Goal: Information Seeking & Learning: Learn about a topic

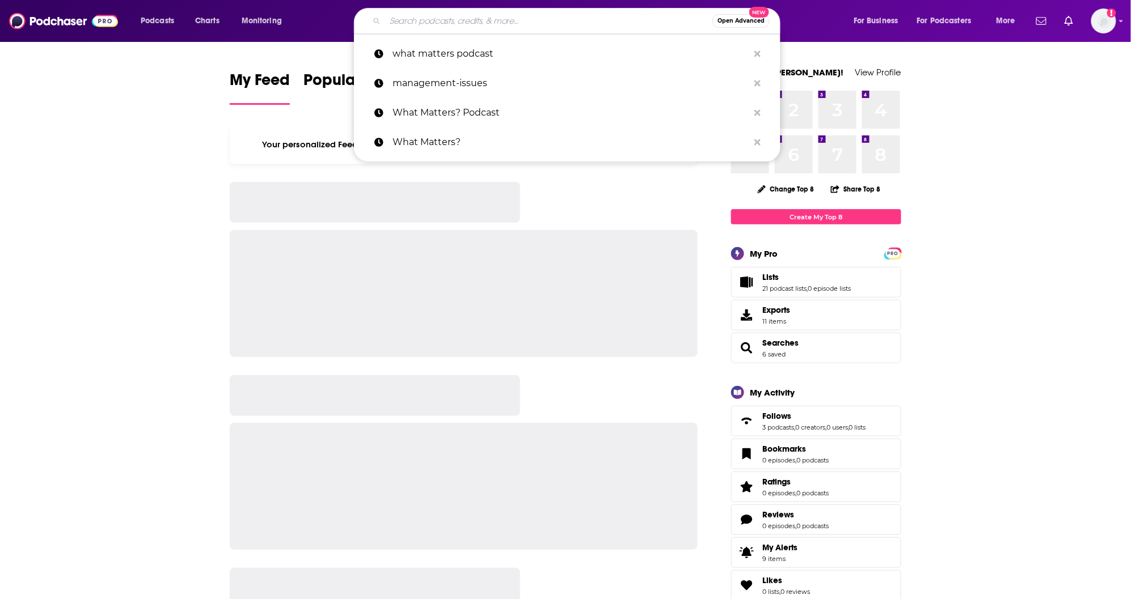
click at [401, 18] on input "Search podcasts, credits, & more..." at bounding box center [548, 21] width 327 height 18
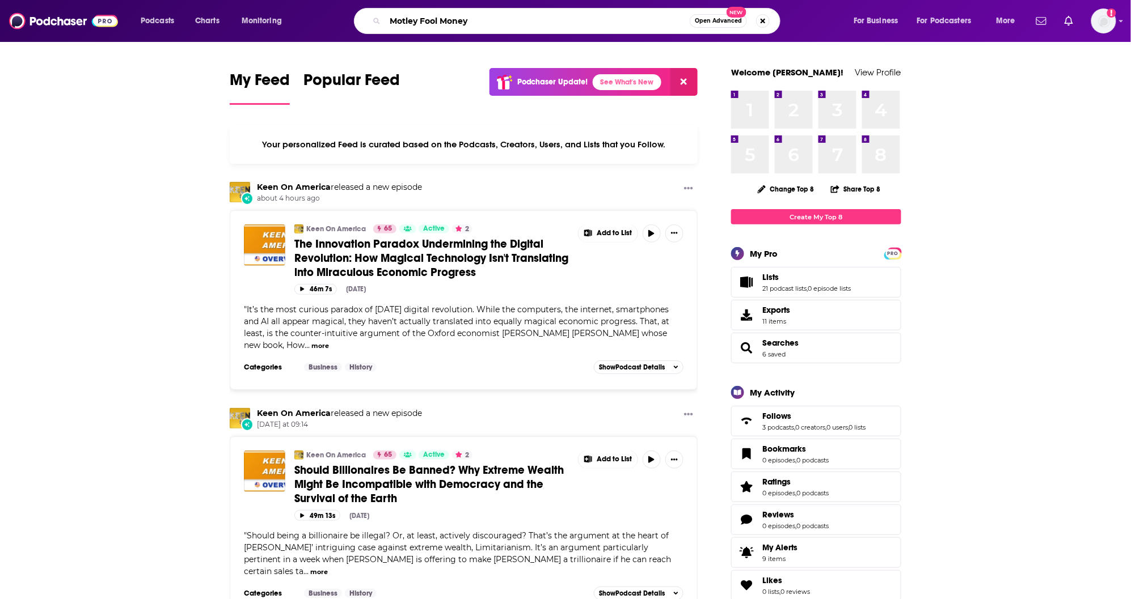
type input "Motley Fool Money"
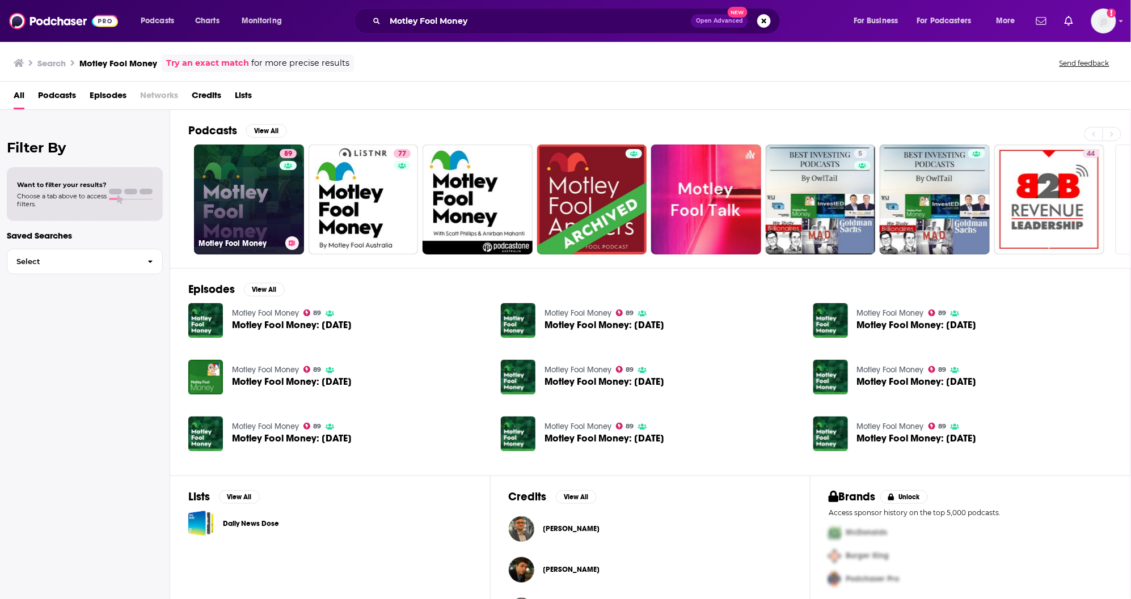
click at [253, 222] on link "89 Motley Fool Money" at bounding box center [249, 200] width 110 height 110
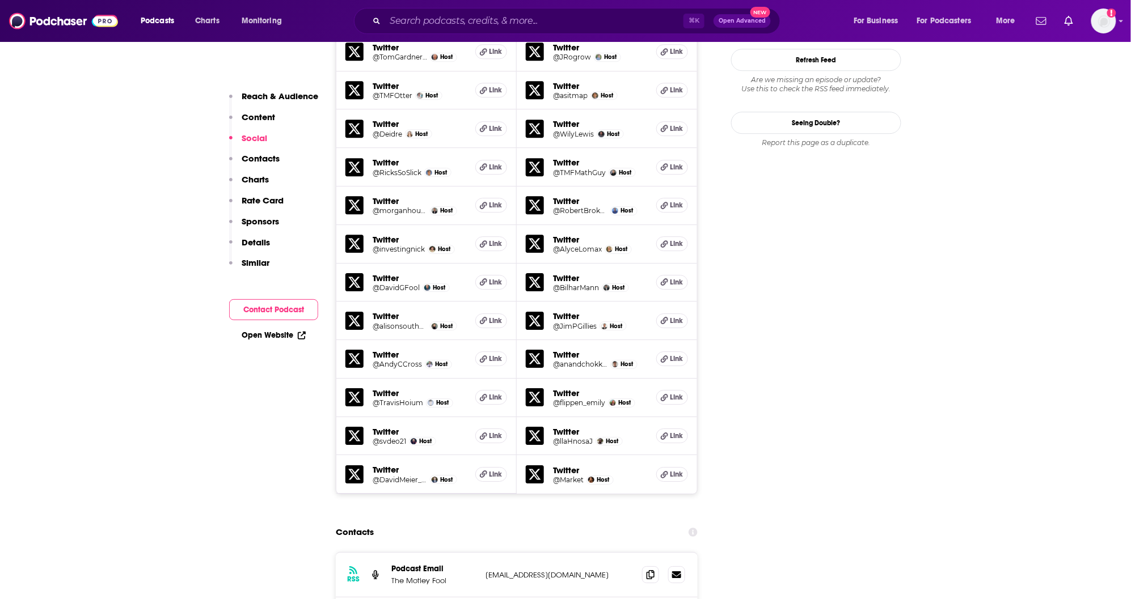
scroll to position [1415, 0]
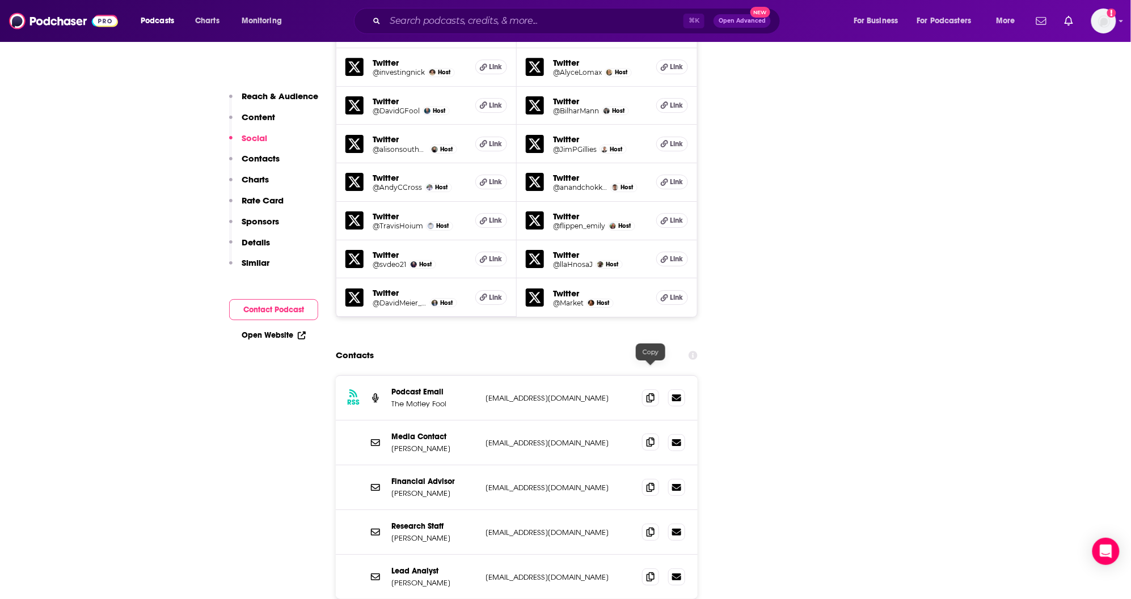
click at [653, 438] on icon at bounding box center [650, 442] width 8 height 9
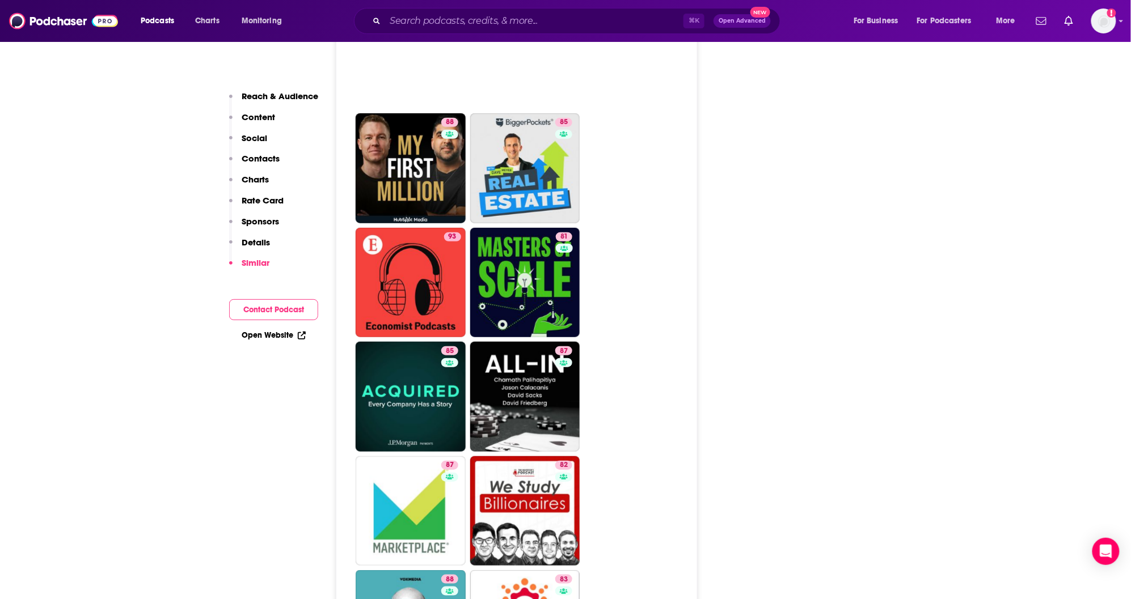
scroll to position [3554, 0]
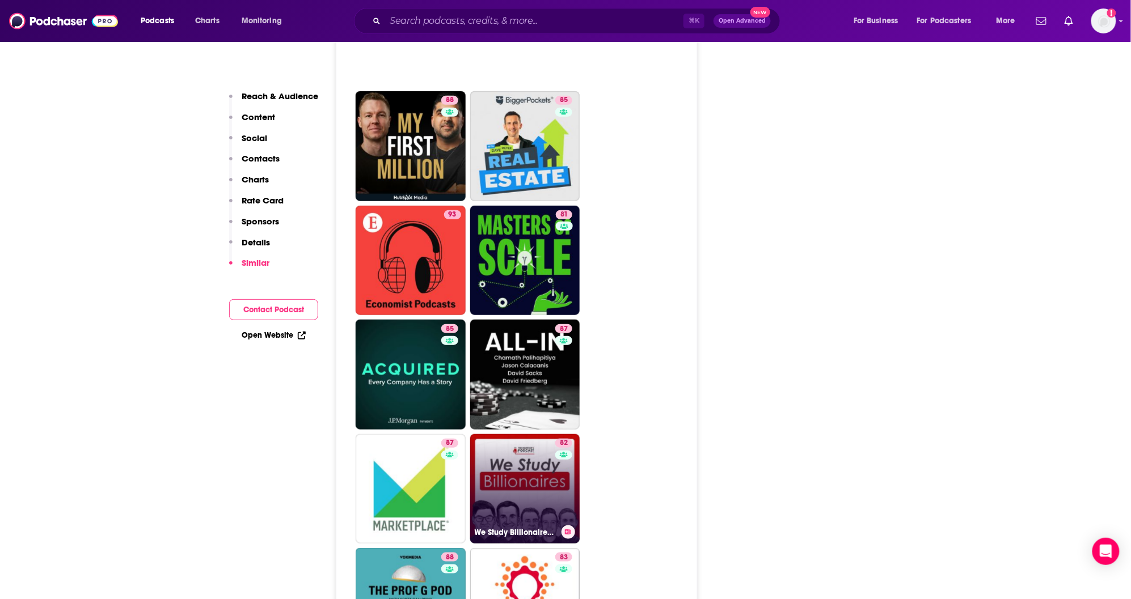
click at [540, 434] on link "82 We Study Billionaires - The Investor’s Podcast Network" at bounding box center [525, 489] width 110 height 110
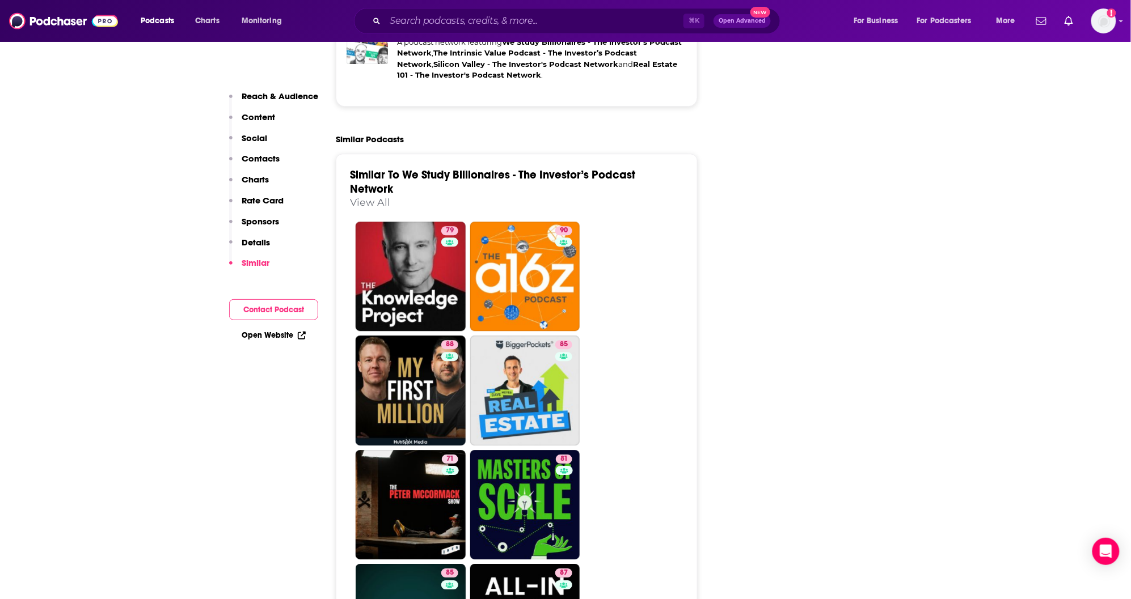
scroll to position [2870, 0]
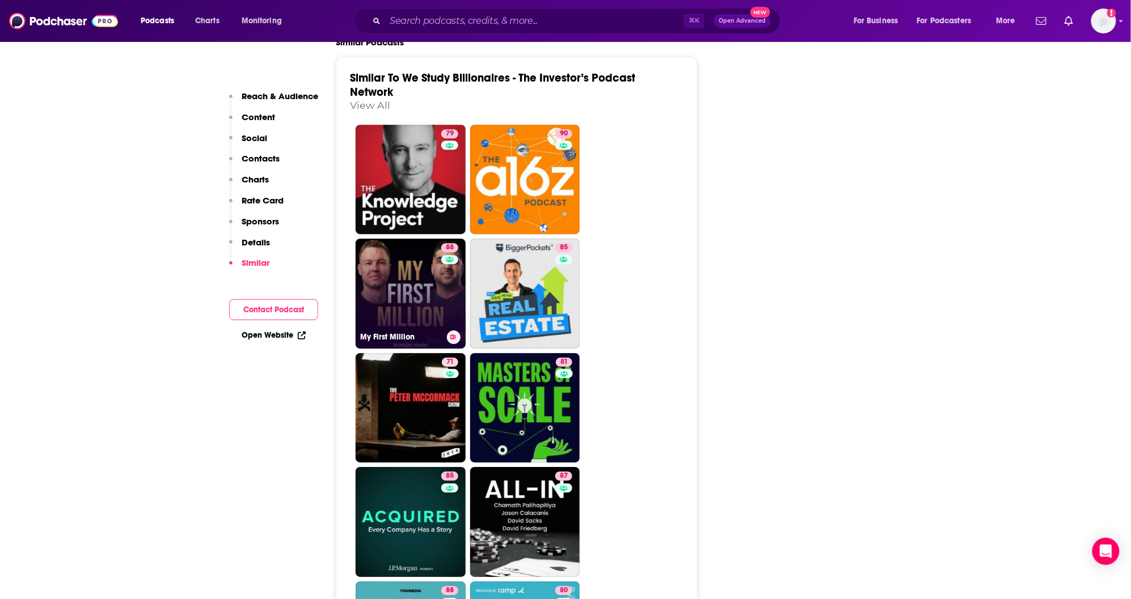
click at [407, 308] on link "88 My First Million" at bounding box center [411, 294] width 110 height 110
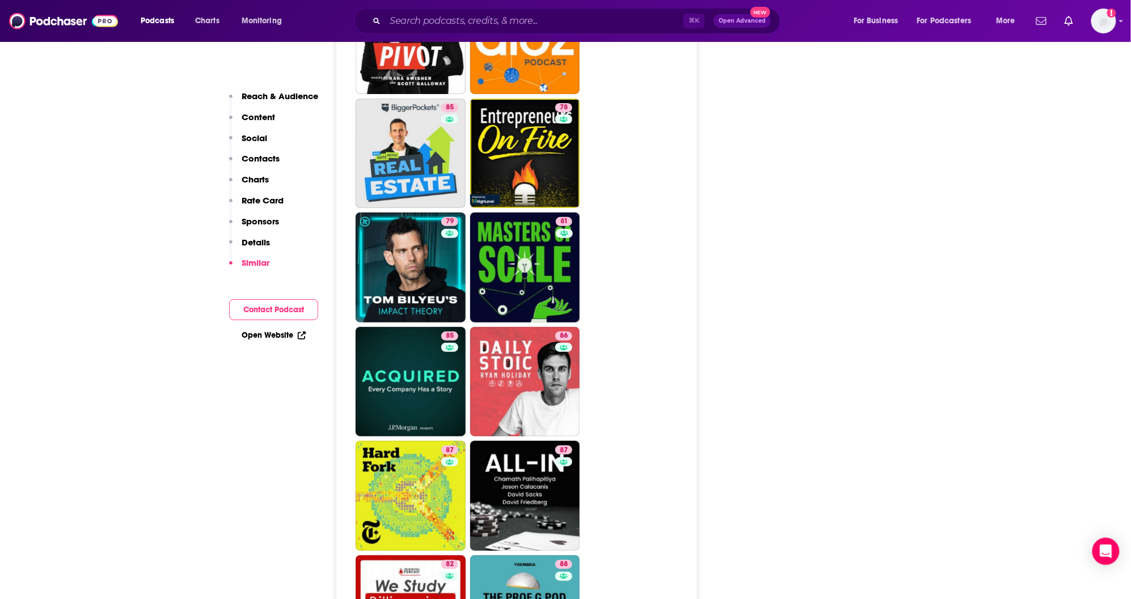
scroll to position [3552, 0]
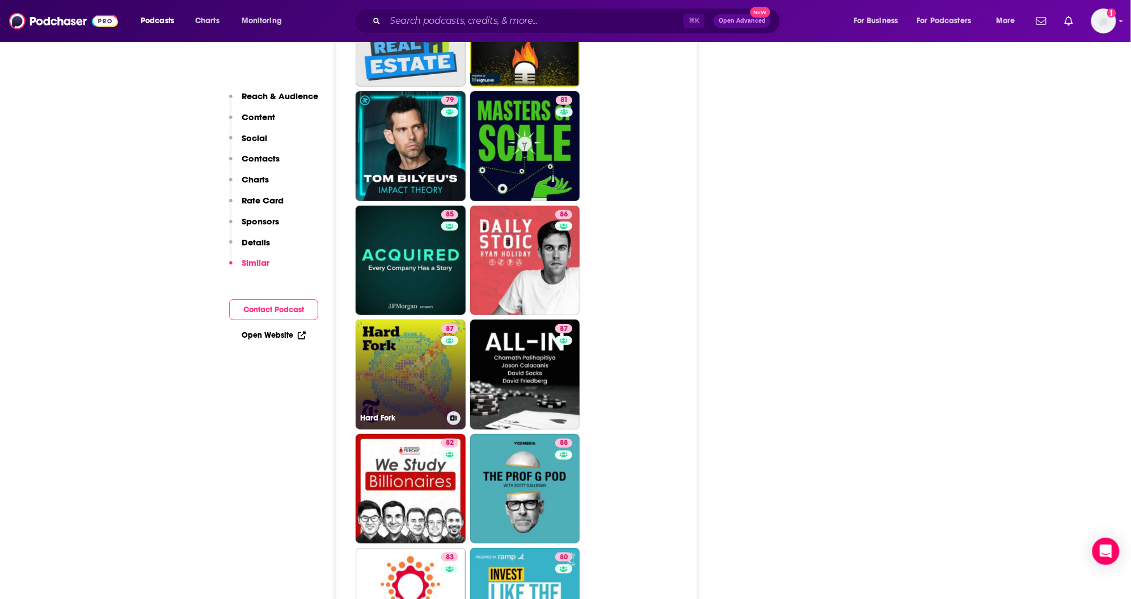
click at [406, 320] on link "87 Hard Fork" at bounding box center [411, 375] width 110 height 110
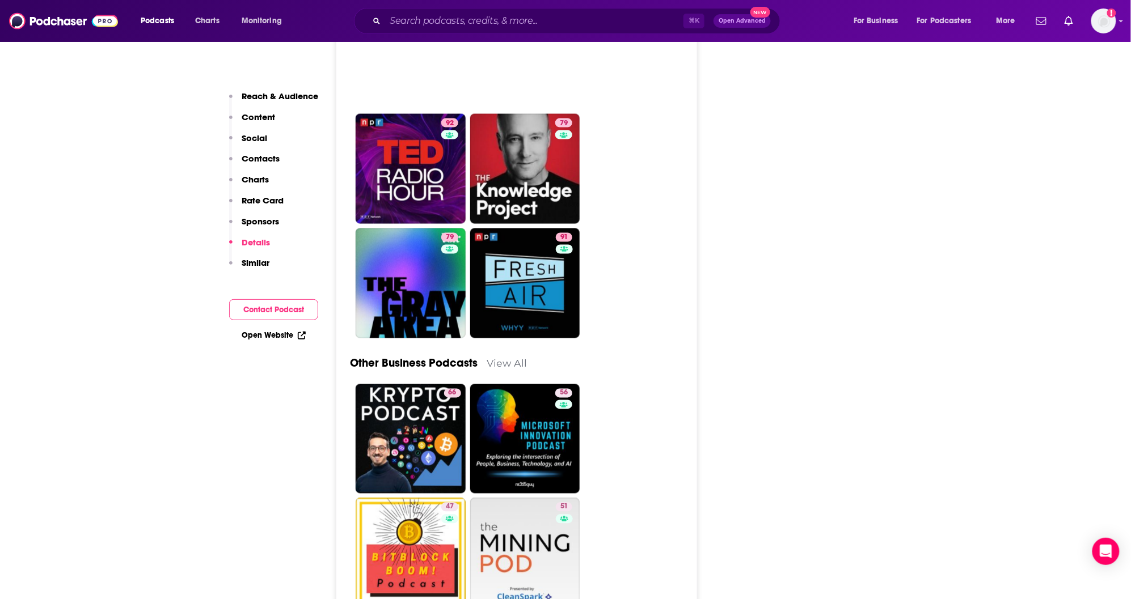
scroll to position [3820, 0]
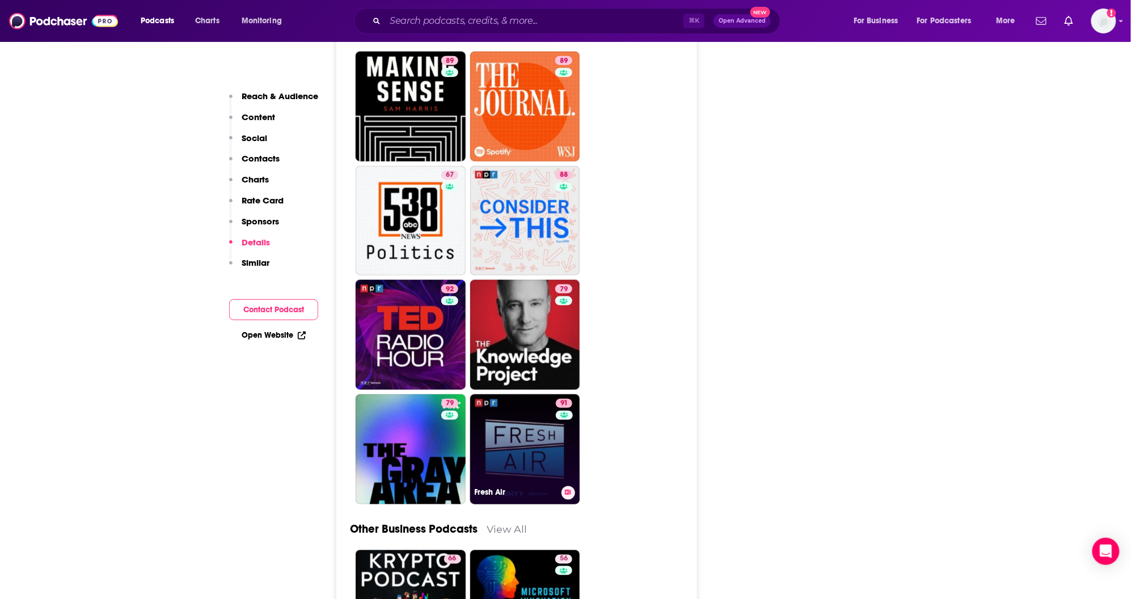
click at [535, 395] on link "91 Fresh Air" at bounding box center [525, 450] width 110 height 110
type input "[URL][DOMAIN_NAME]"
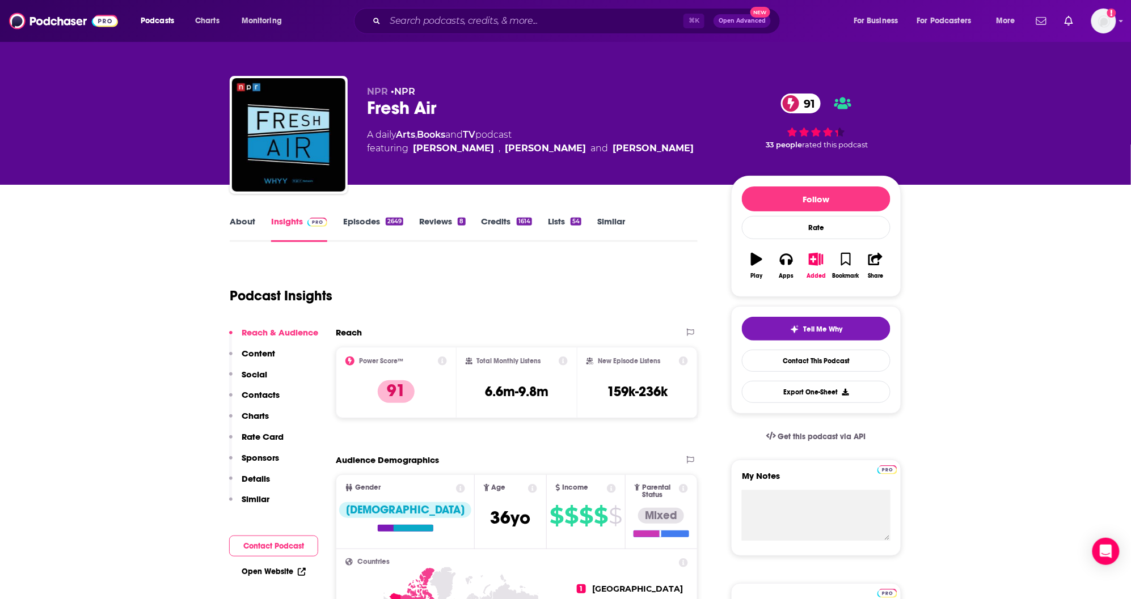
click at [436, 18] on input "Search podcasts, credits, & more..." at bounding box center [534, 21] width 298 height 18
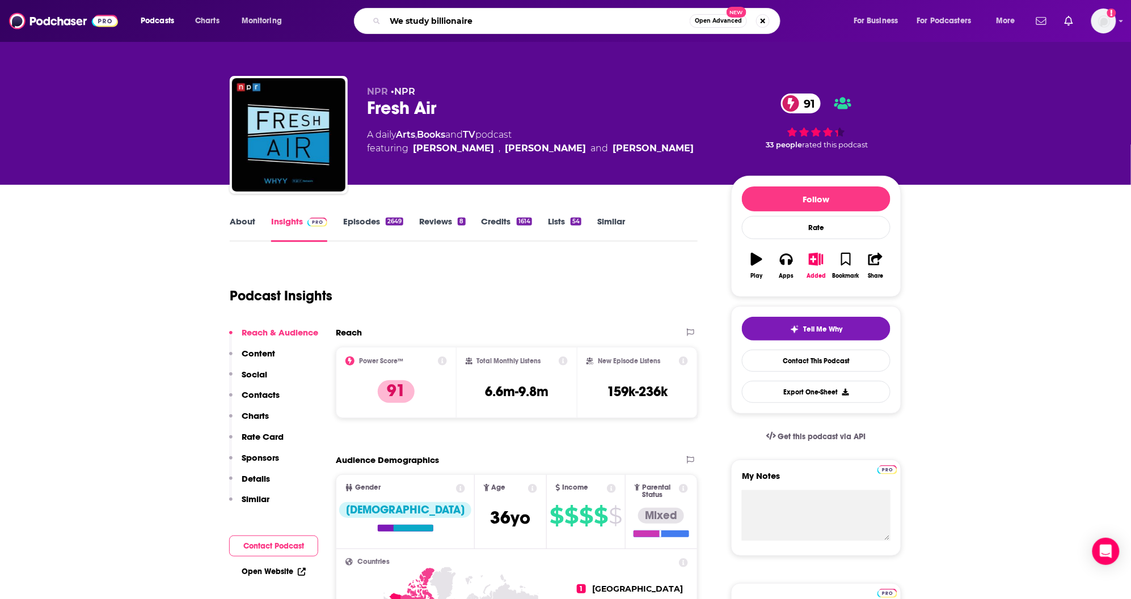
type input "We study billionaires"
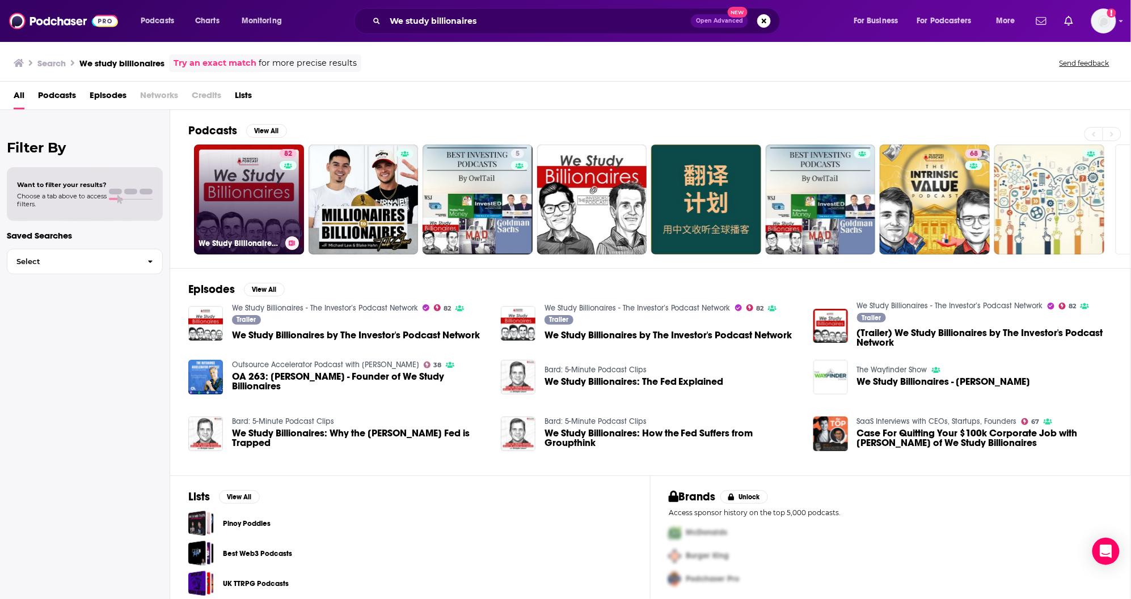
click at [255, 202] on link "82 We Study Billionaires - The Investor’s Podcast Network" at bounding box center [249, 200] width 110 height 110
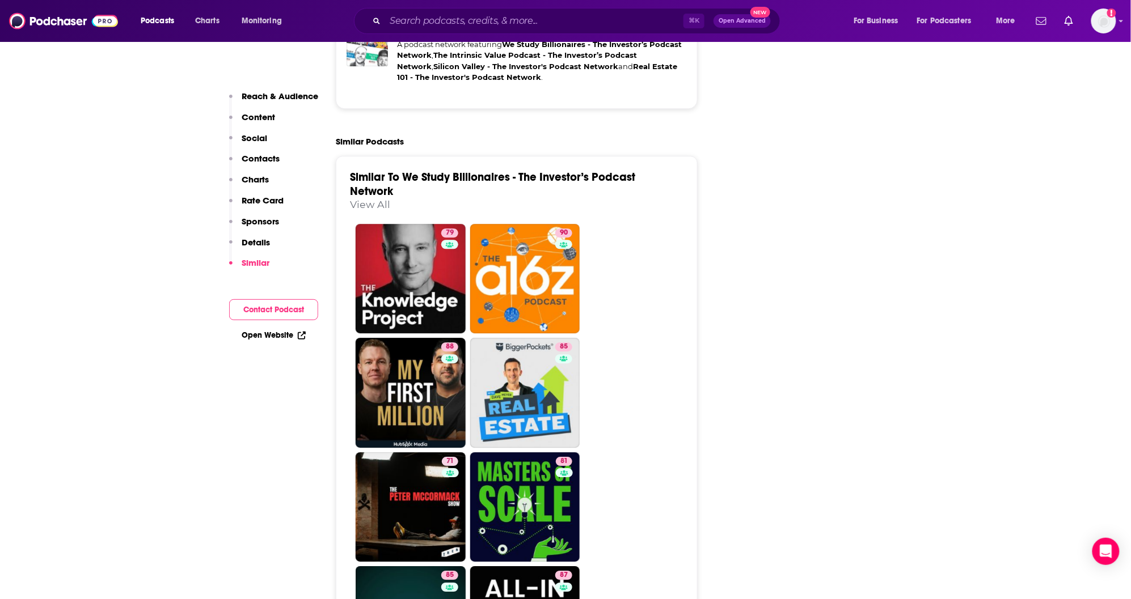
scroll to position [2865, 0]
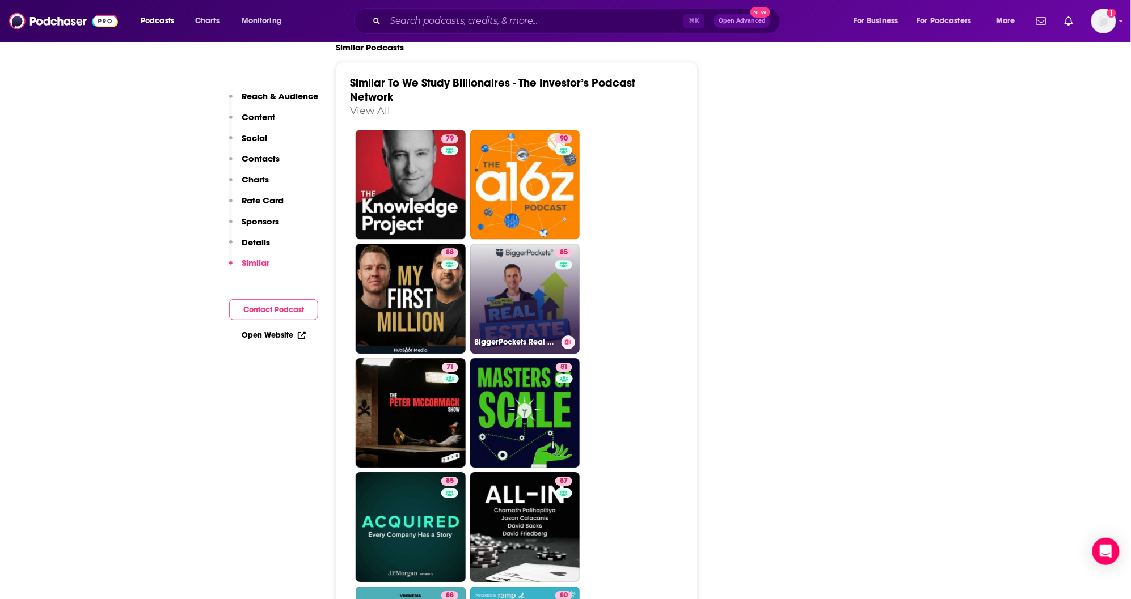
click at [523, 318] on link "85 BiggerPockets Real Estate Podcast" at bounding box center [525, 299] width 110 height 110
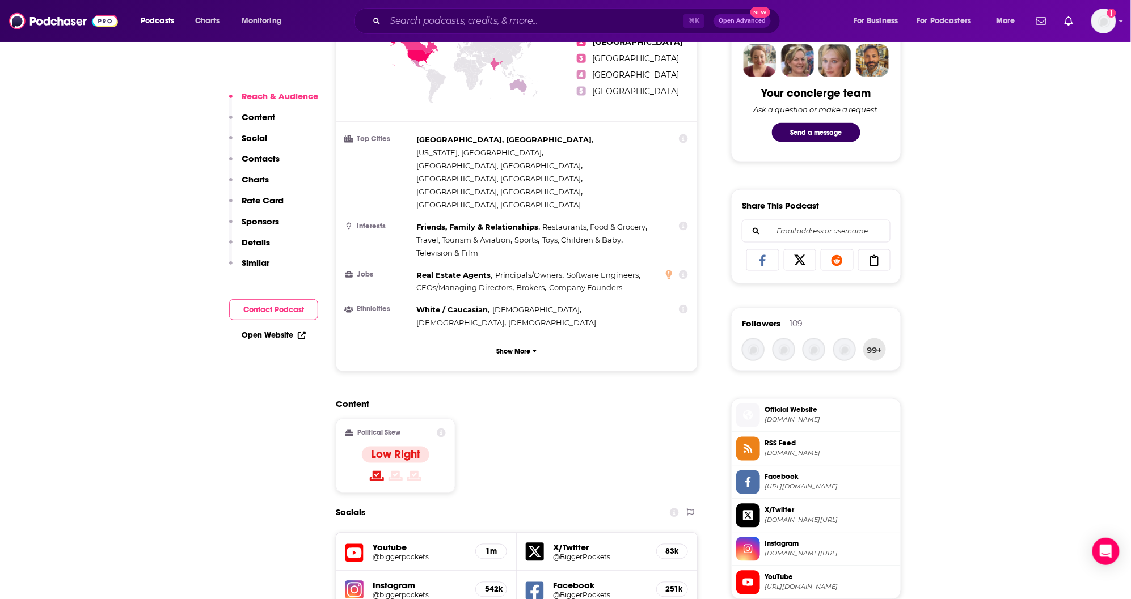
scroll to position [963, 0]
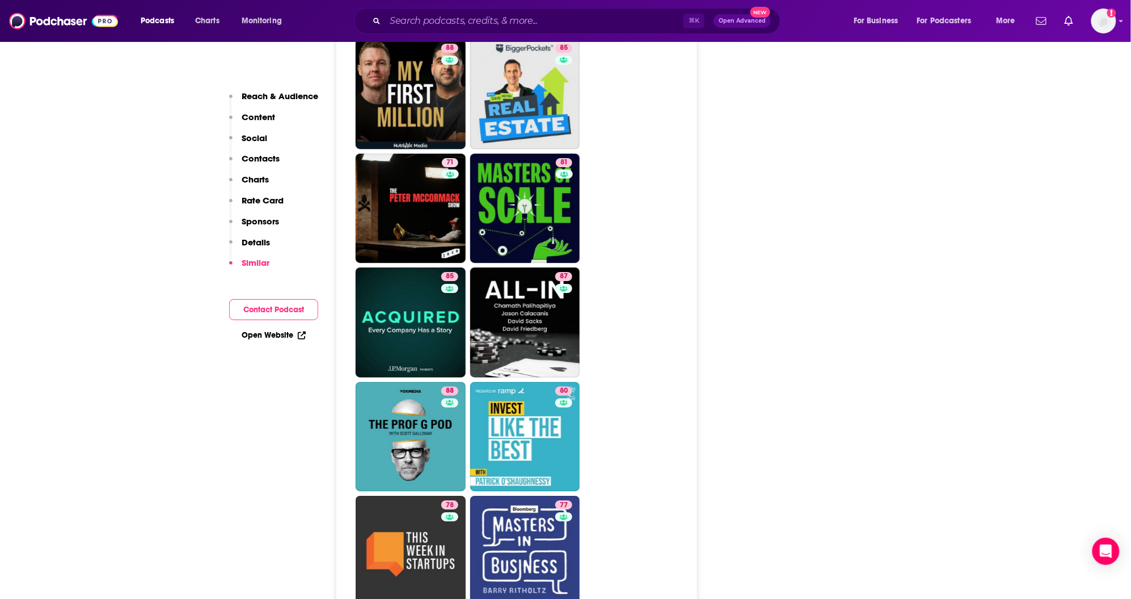
scroll to position [3186, 0]
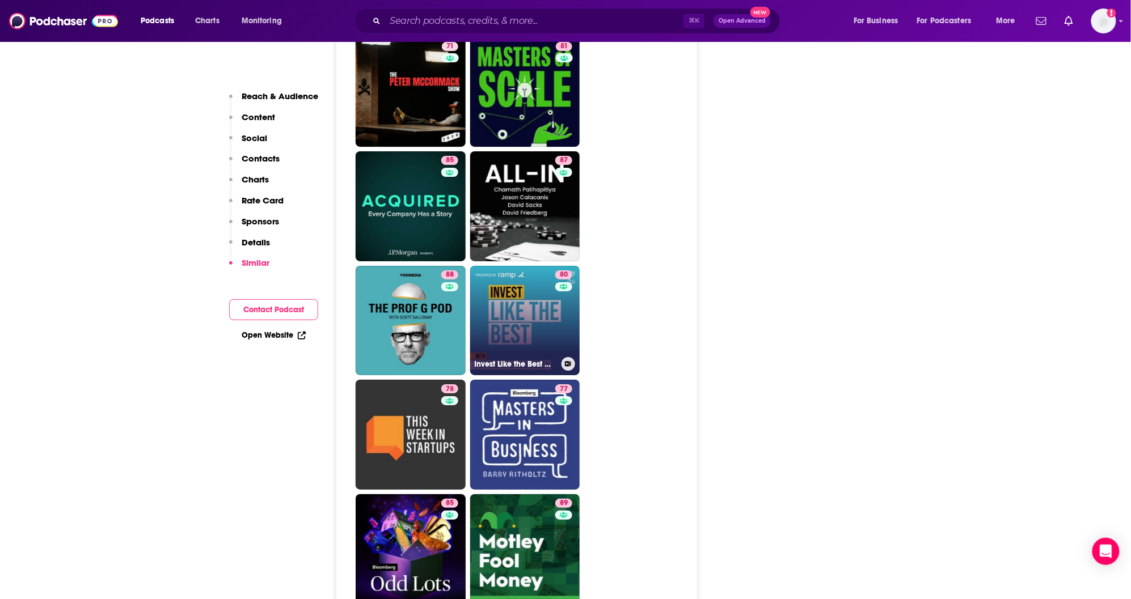
click at [500, 315] on link "80 Invest Like the Best with [PERSON_NAME]" at bounding box center [525, 321] width 110 height 110
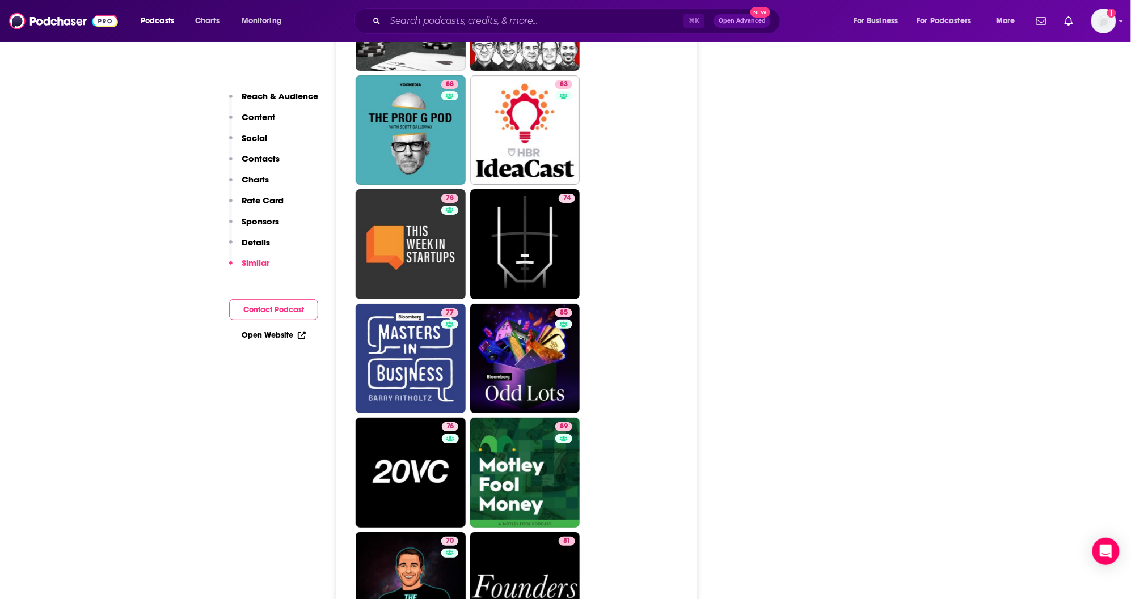
scroll to position [3295, 0]
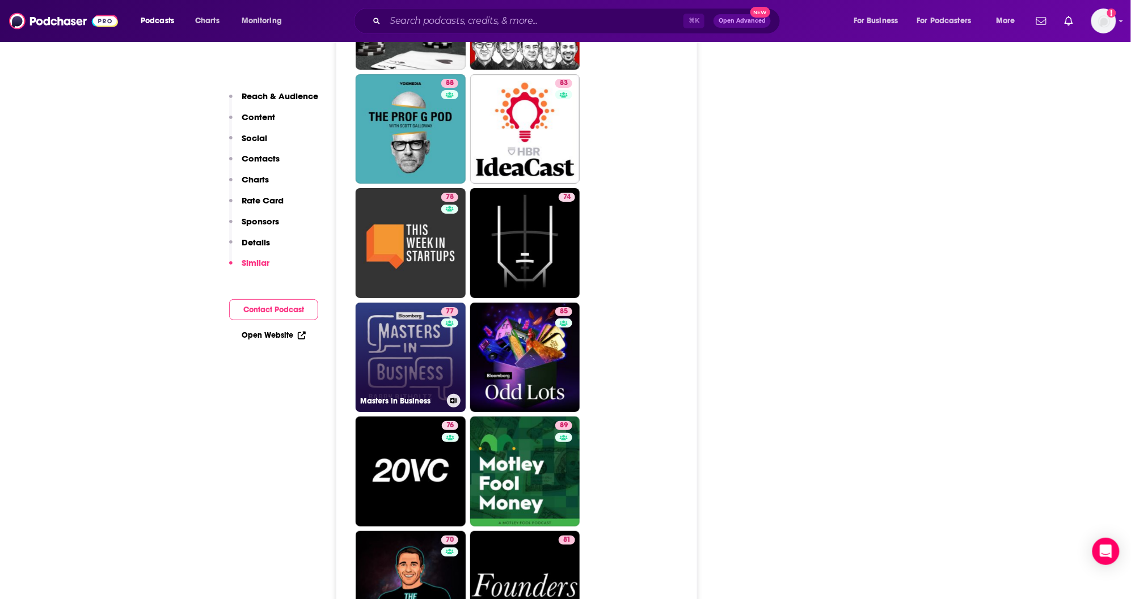
click at [414, 303] on link "77 Masters in Business" at bounding box center [411, 358] width 110 height 110
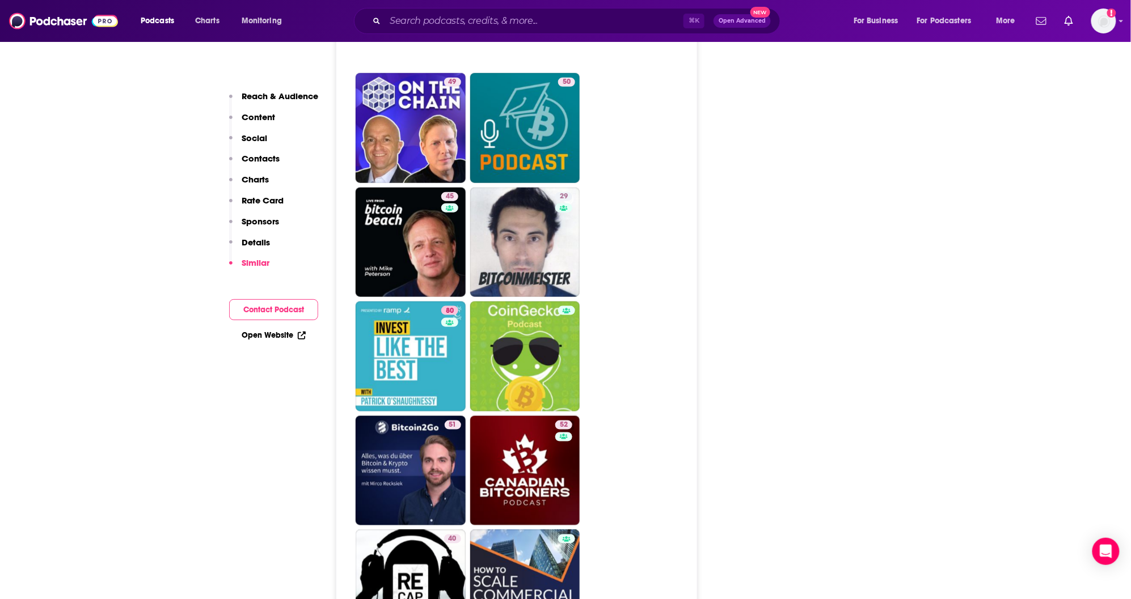
scroll to position [5453, 0]
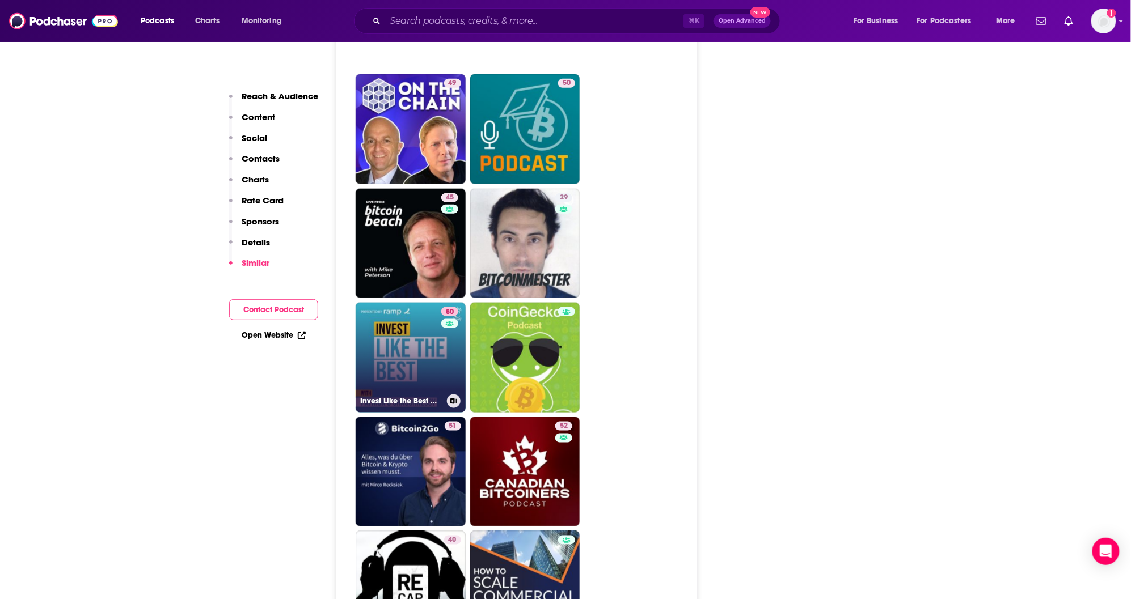
click at [411, 303] on link "80 Invest Like the Best with [PERSON_NAME]" at bounding box center [411, 358] width 110 height 110
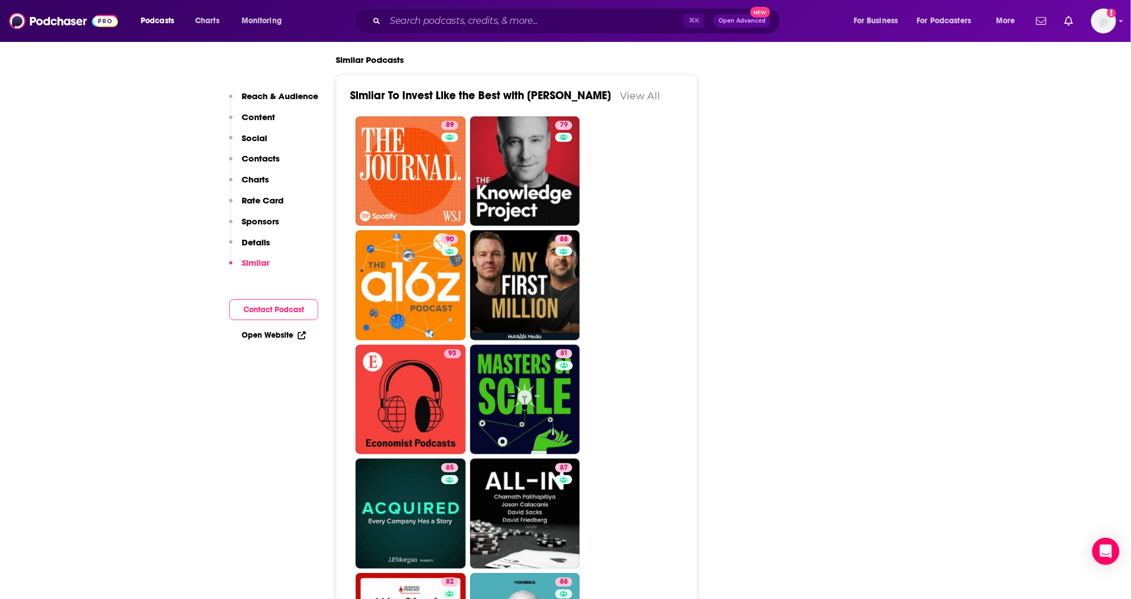
scroll to position [2677, 0]
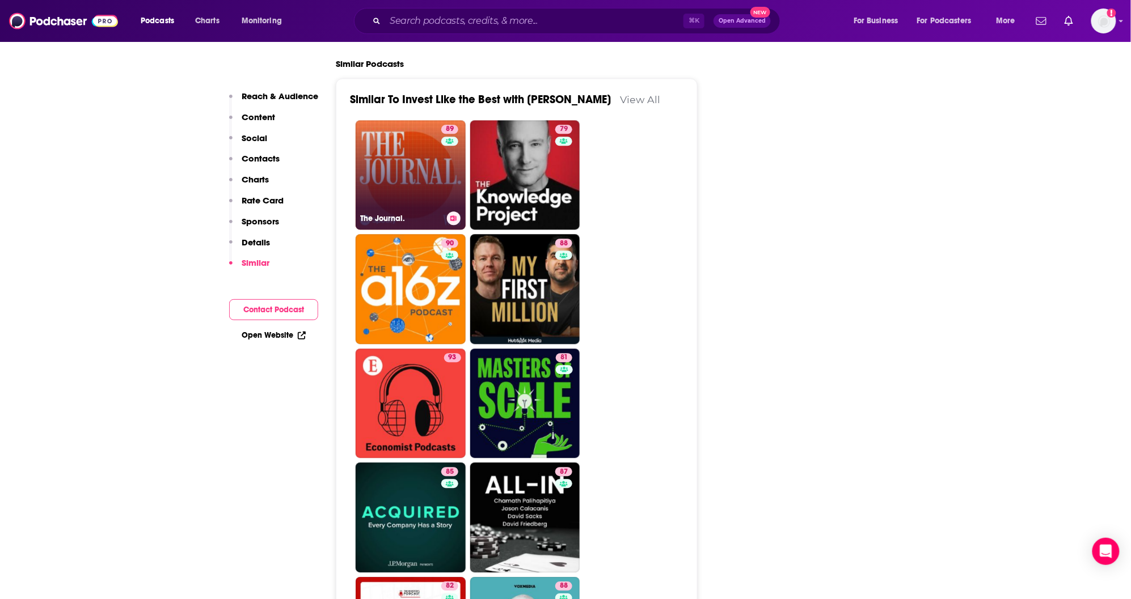
click at [404, 120] on link "89 The Journal." at bounding box center [411, 175] width 110 height 110
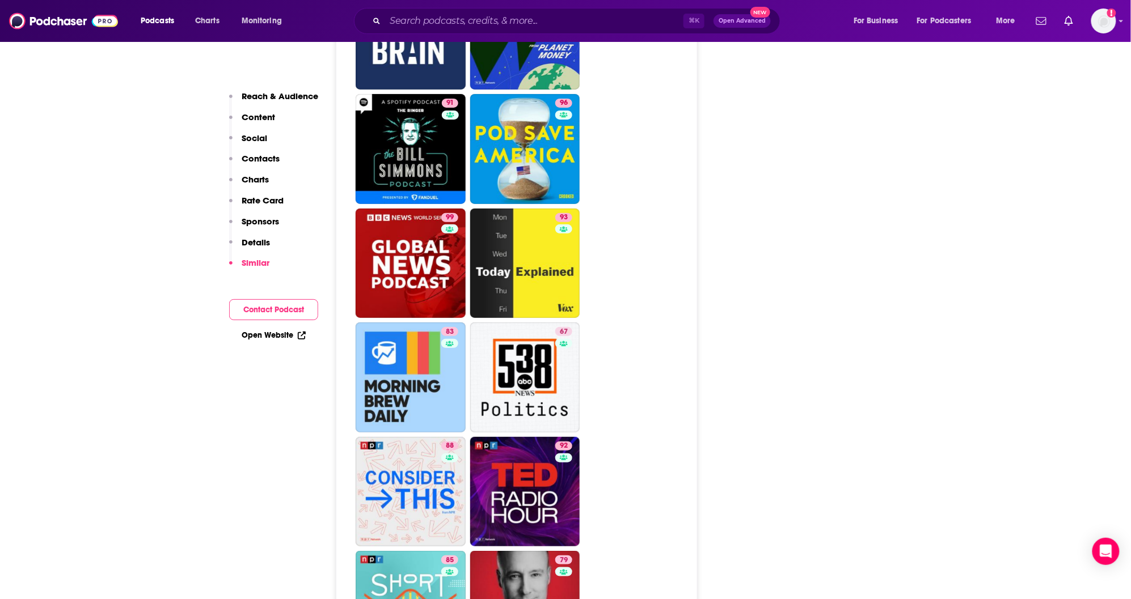
scroll to position [3485, 0]
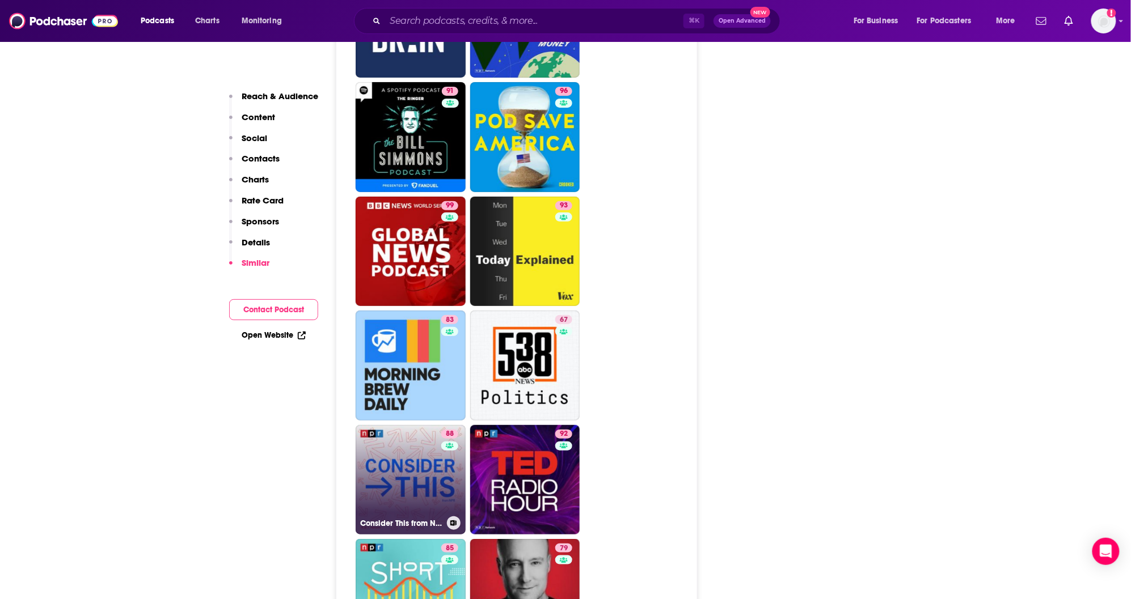
click at [420, 425] on link "88 Consider This from NPR" at bounding box center [411, 480] width 110 height 110
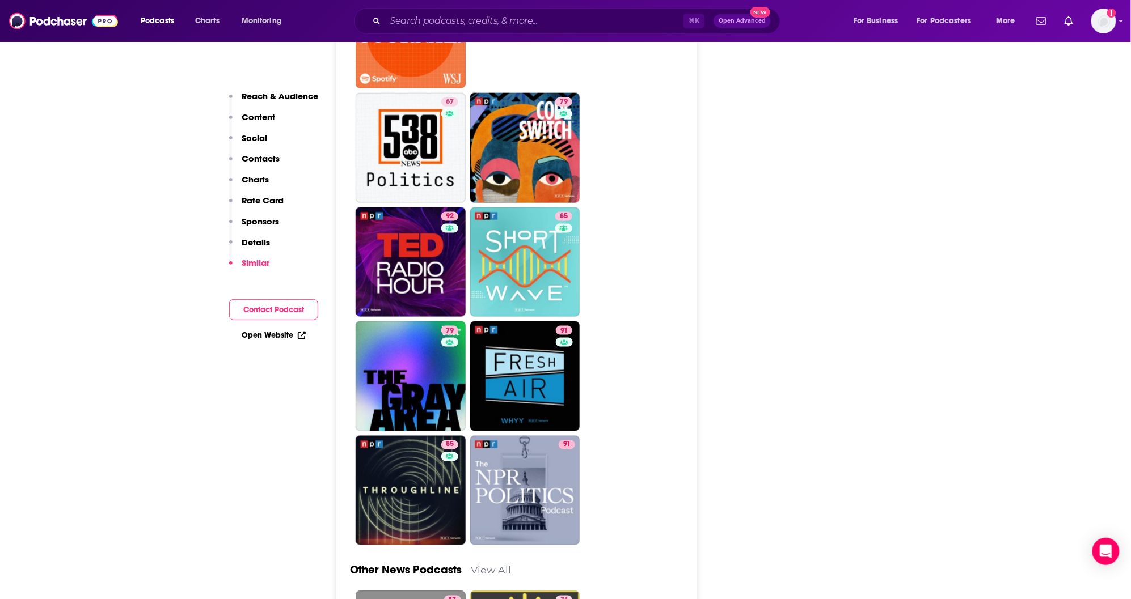
scroll to position [3856, 0]
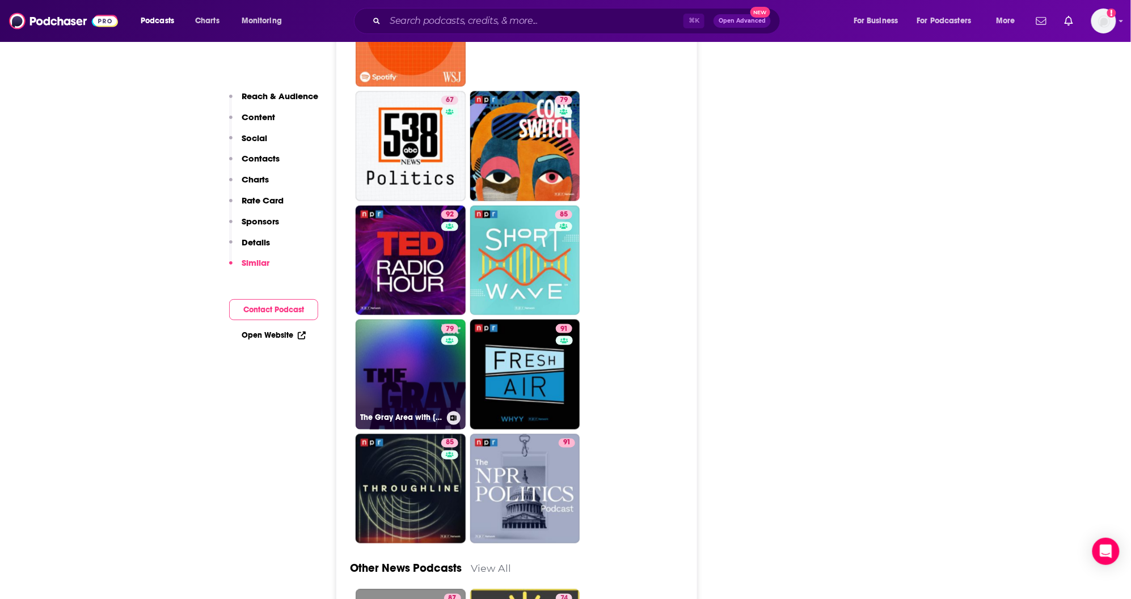
click at [407, 345] on link "79 The Gray Area with [PERSON_NAME]" at bounding box center [411, 375] width 110 height 110
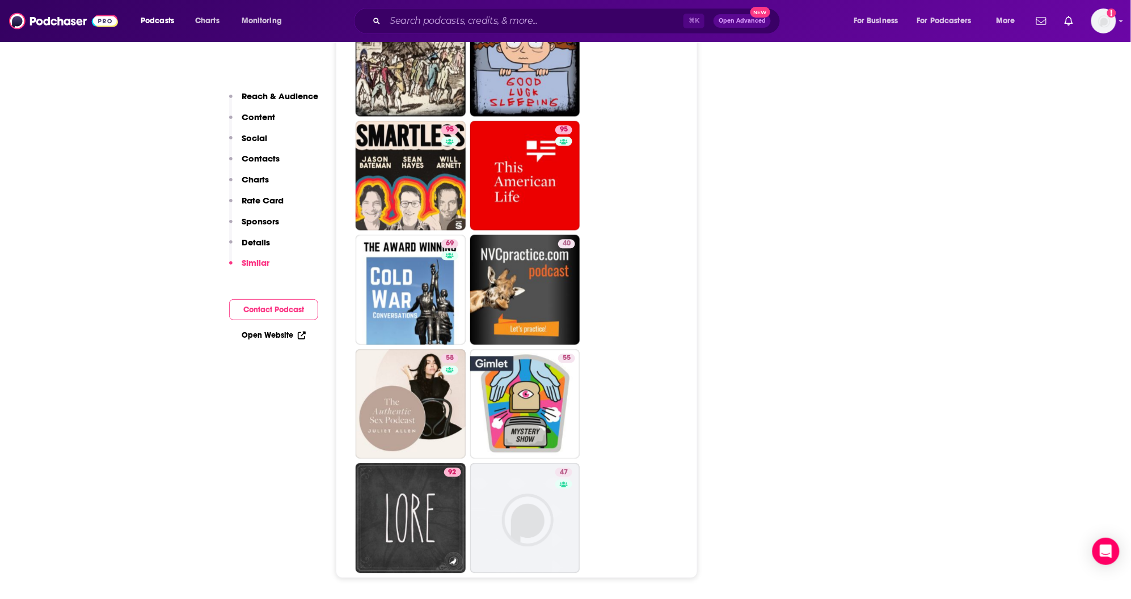
scroll to position [6105, 0]
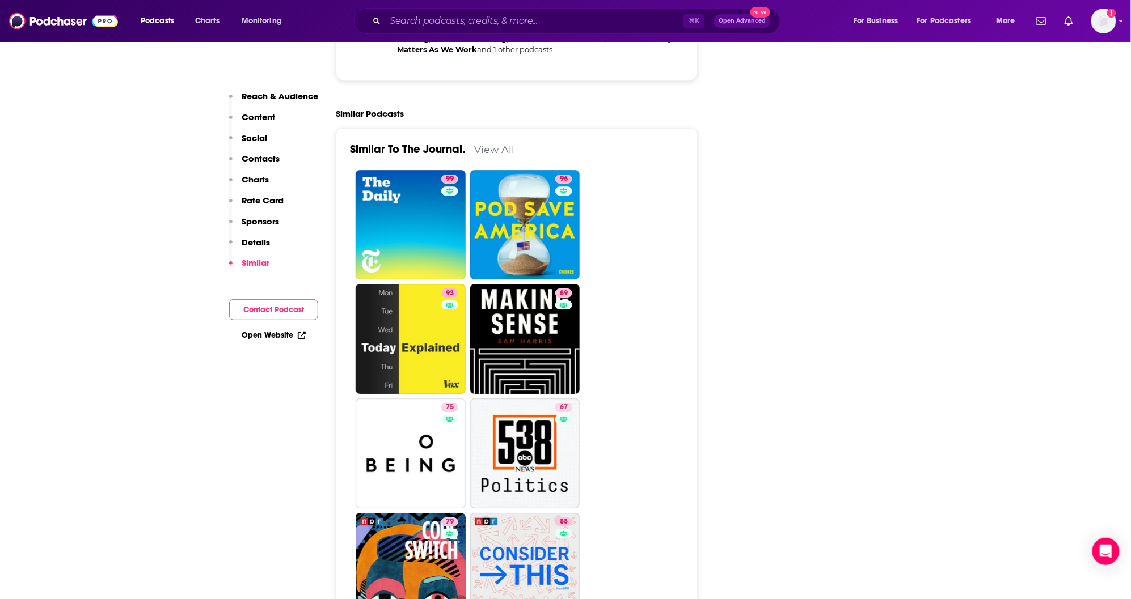
scroll to position [2941, 0]
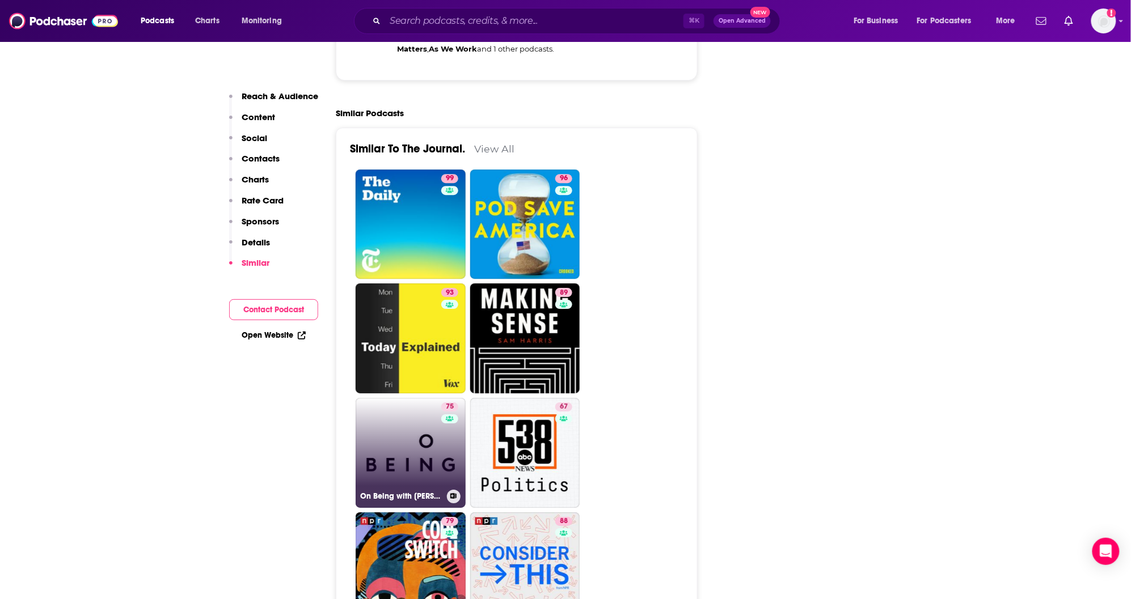
click at [414, 398] on link "75 On Being with [PERSON_NAME]" at bounding box center [411, 453] width 110 height 110
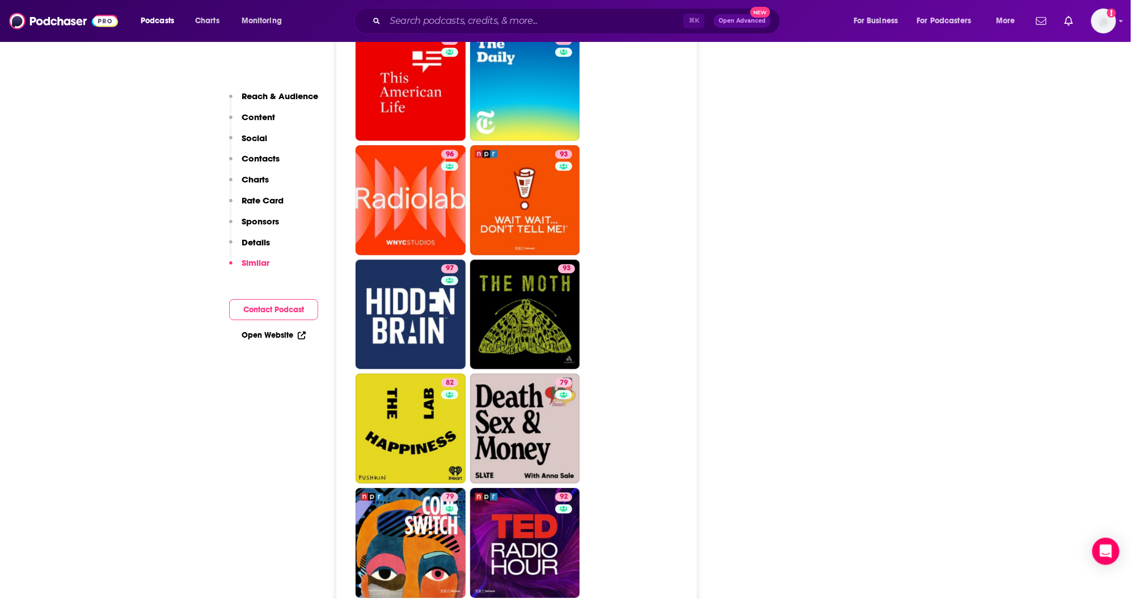
scroll to position [2786, 0]
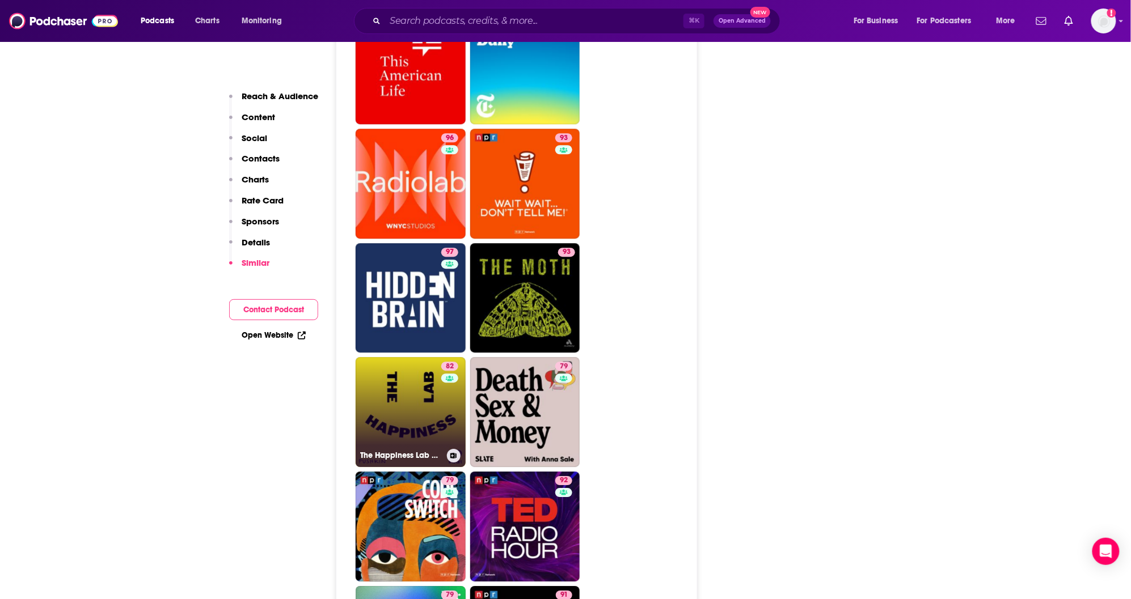
click at [407, 357] on link "82 The Happiness Lab with Dr. [PERSON_NAME]" at bounding box center [411, 412] width 110 height 110
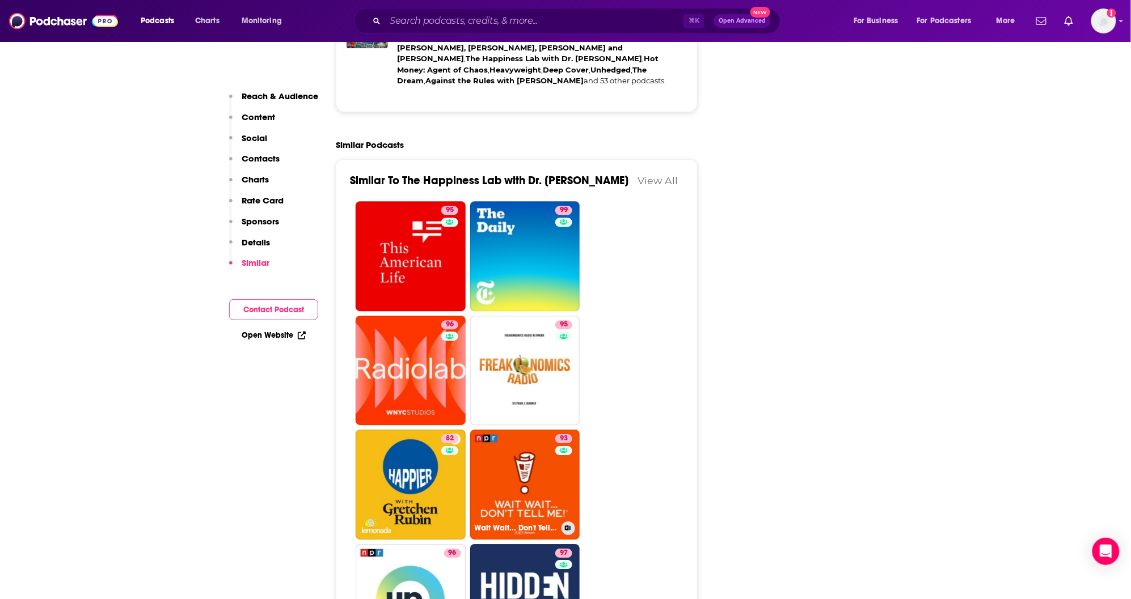
scroll to position [3070, 0]
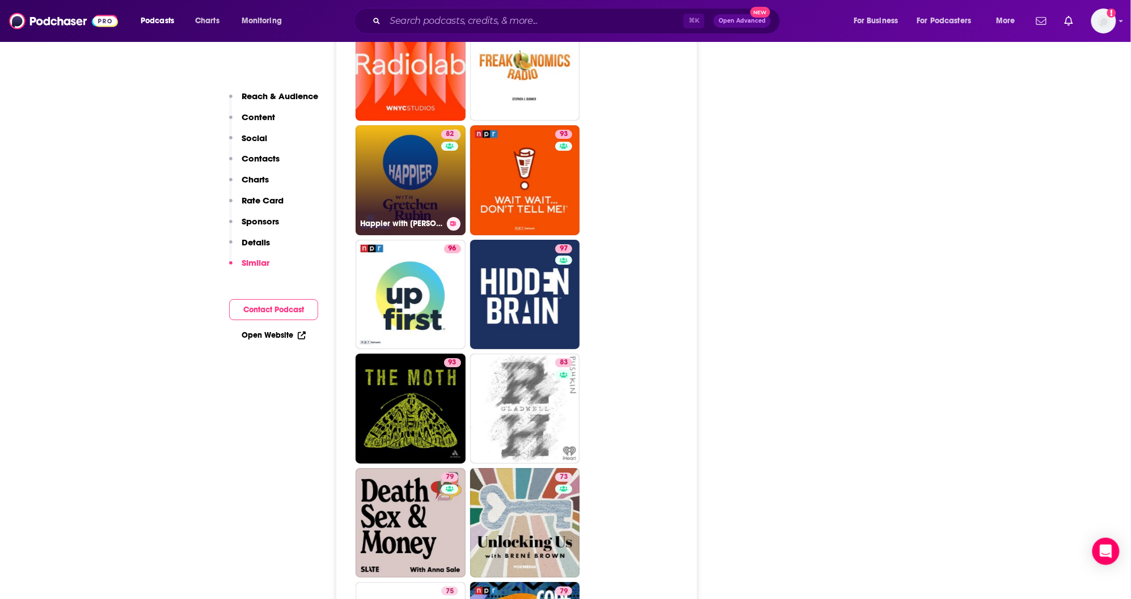
click at [422, 125] on link "82 Happier with [PERSON_NAME]" at bounding box center [411, 180] width 110 height 110
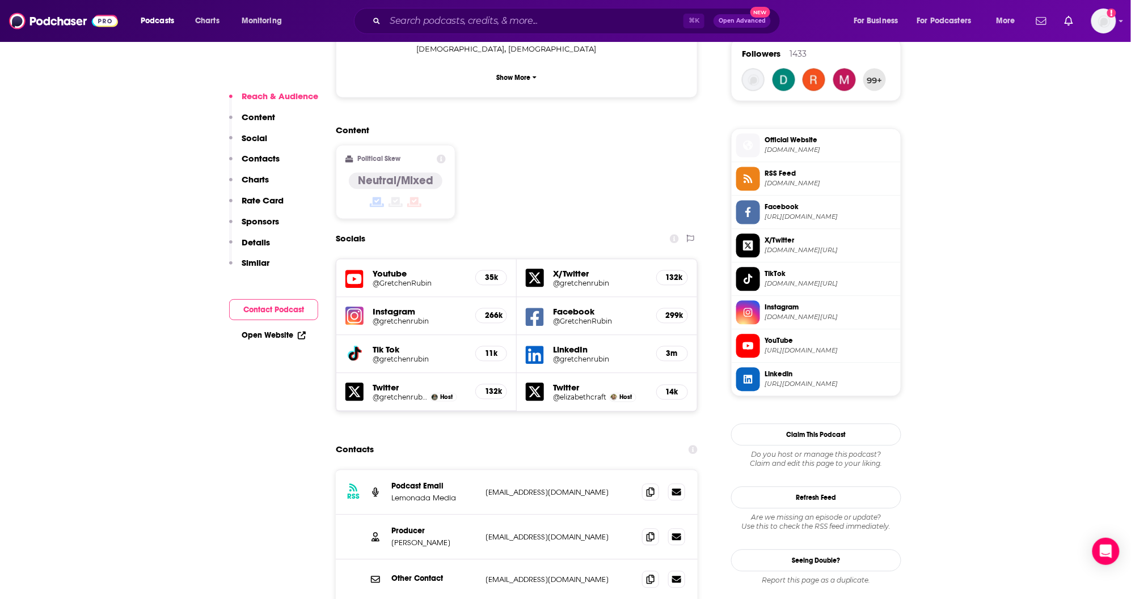
scroll to position [965, 0]
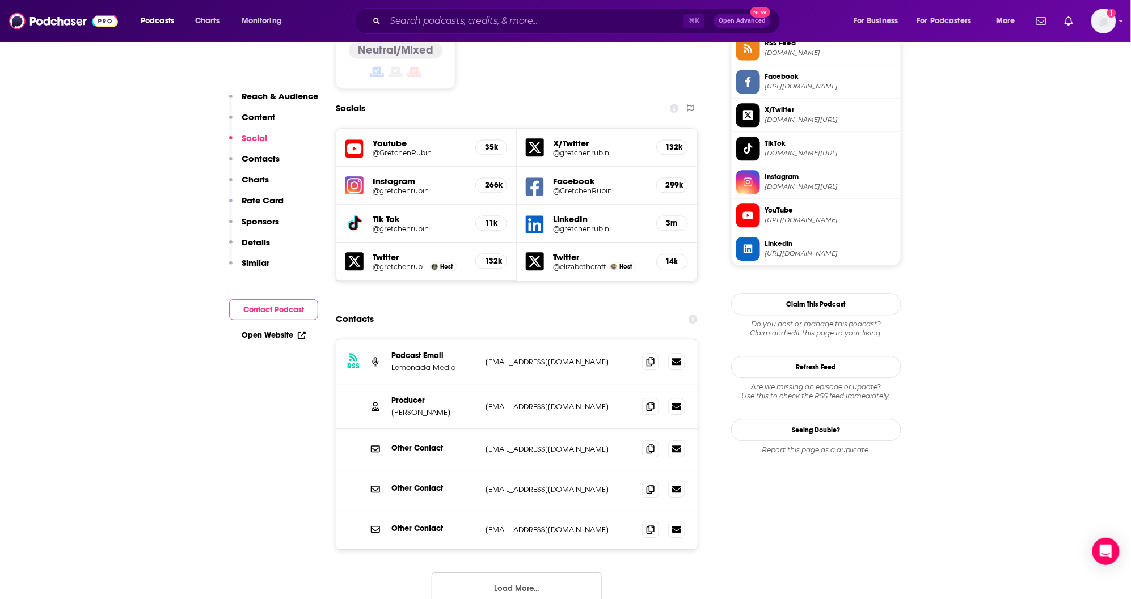
click at [539, 573] on button "Load More..." at bounding box center [517, 588] width 170 height 31
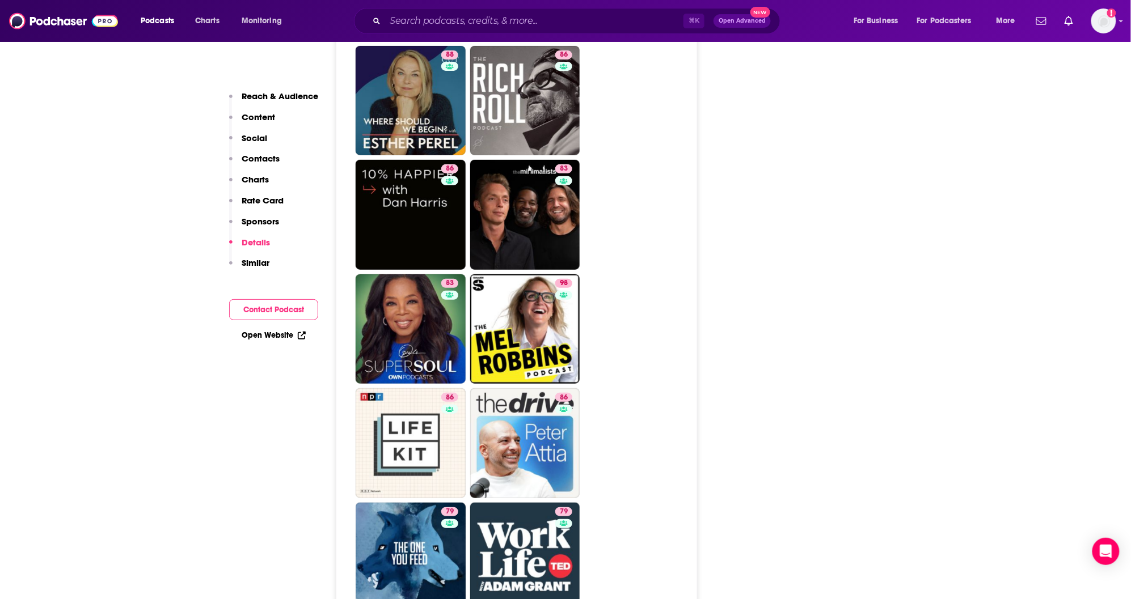
scroll to position [3623, 0]
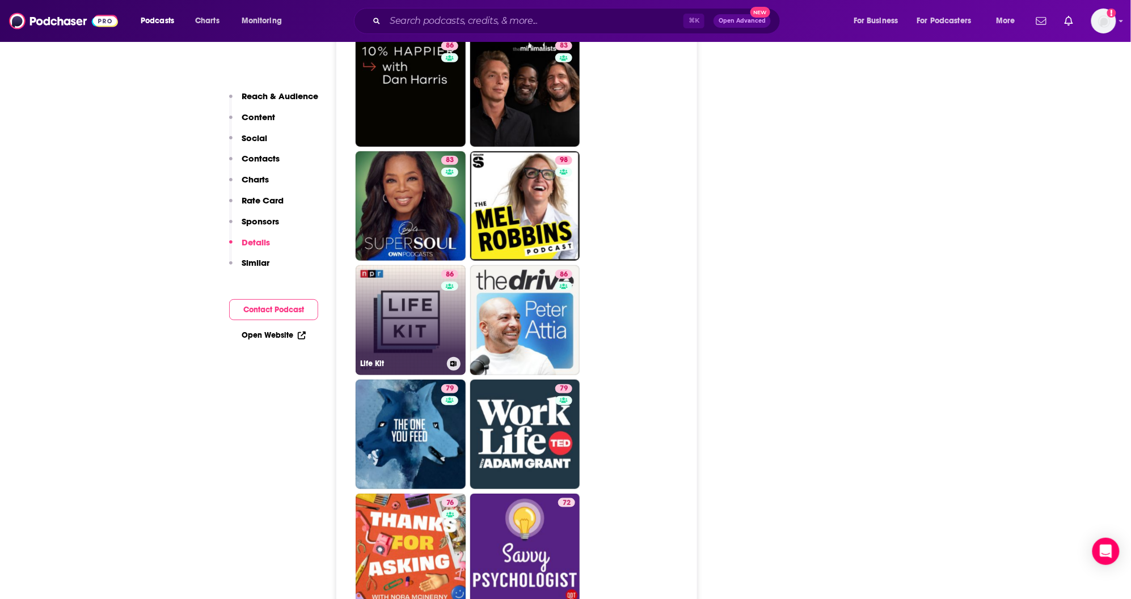
click at [408, 313] on link "86 Life Kit" at bounding box center [411, 320] width 110 height 110
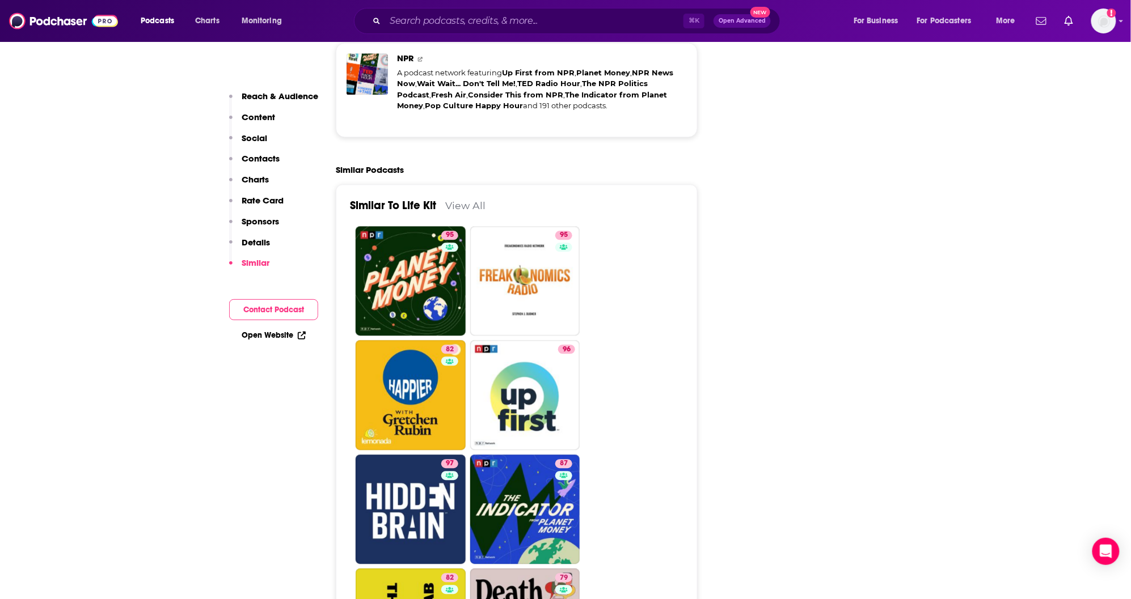
scroll to position [2582, 0]
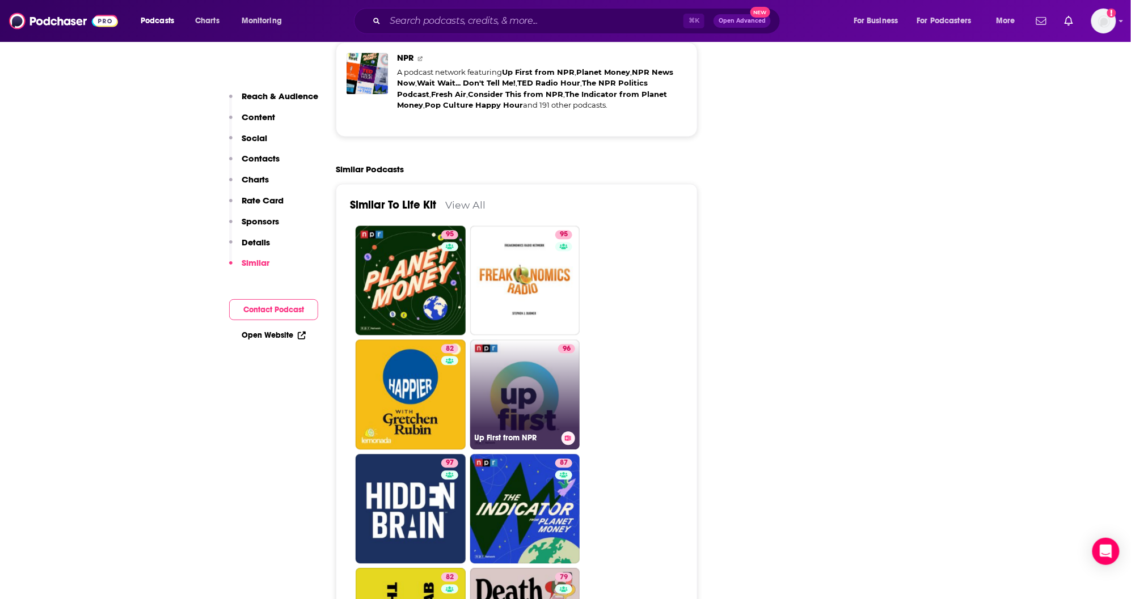
click at [536, 341] on link "96 Up First from NPR" at bounding box center [525, 395] width 110 height 110
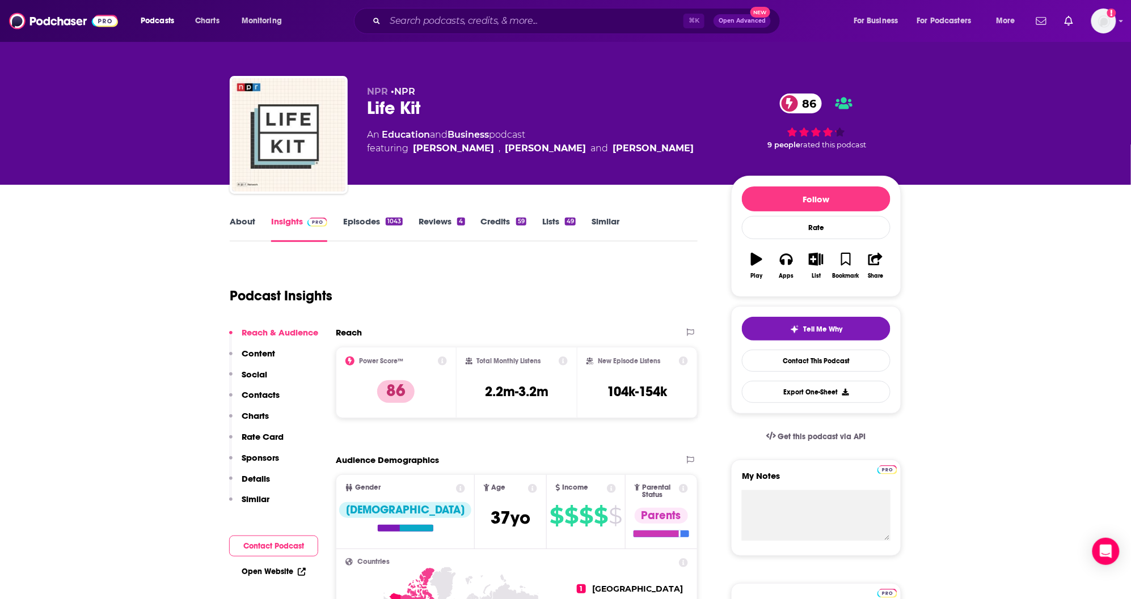
type input "[URL][DOMAIN_NAME]"
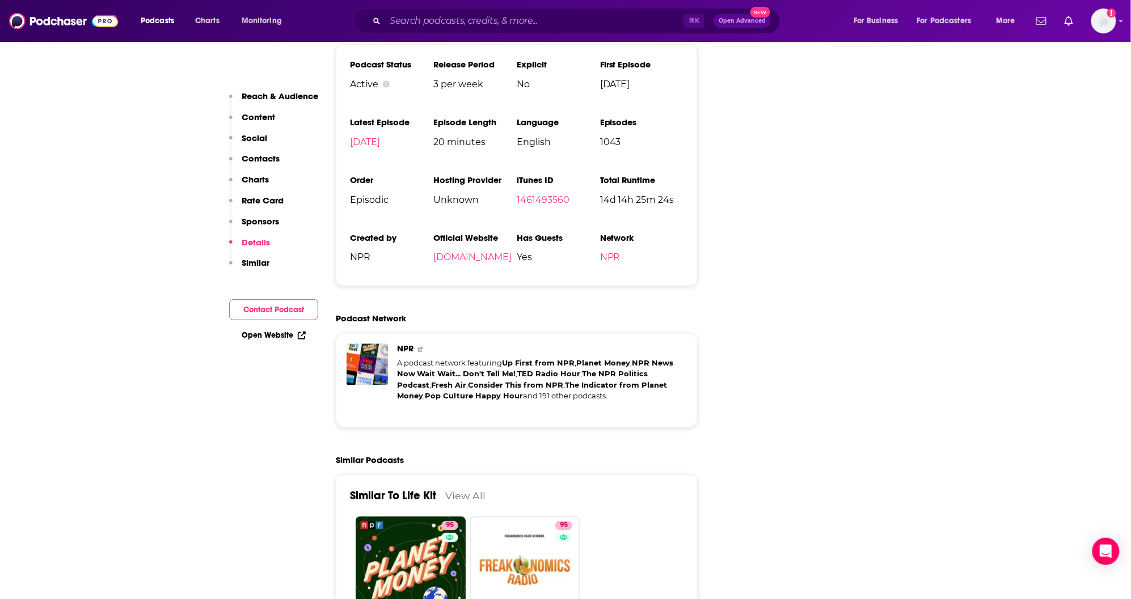
scroll to position [2476, 0]
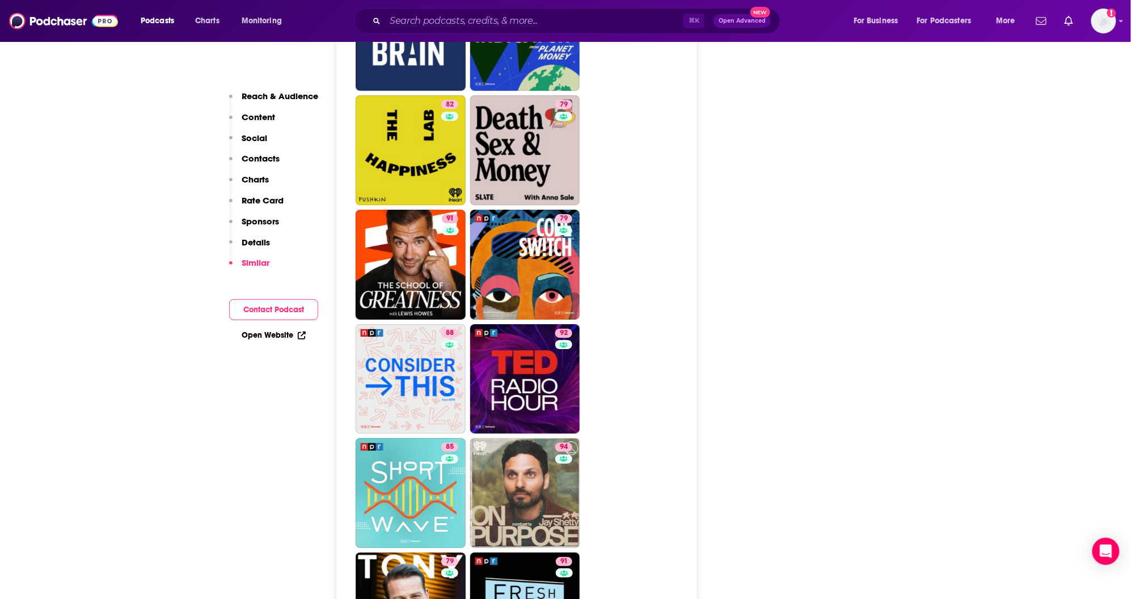
scroll to position [3131, 0]
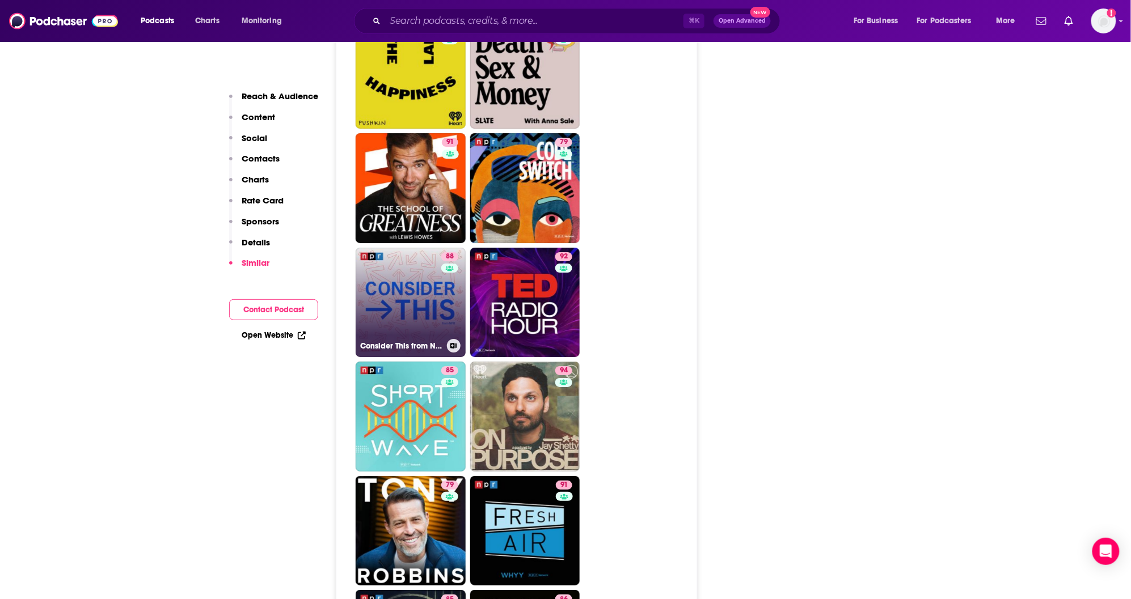
click at [420, 248] on link "88 Consider This from NPR" at bounding box center [411, 303] width 110 height 110
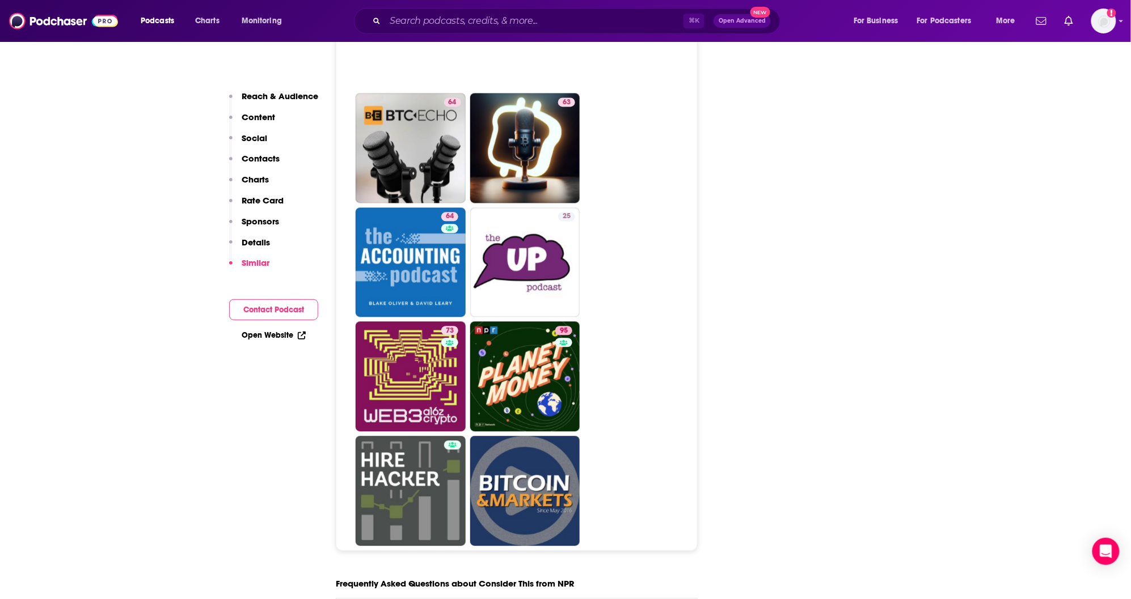
scroll to position [6007, 0]
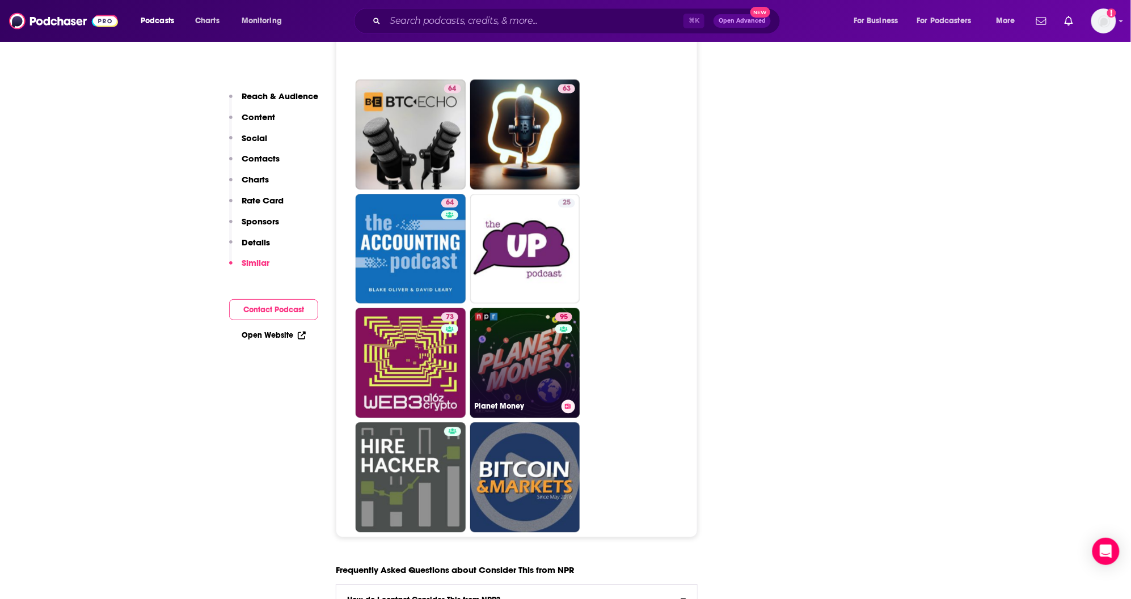
click at [496, 335] on link "95 Planet Money" at bounding box center [525, 363] width 110 height 110
type input "https://www.podchaser.com/podcasts/planet-money-139479"
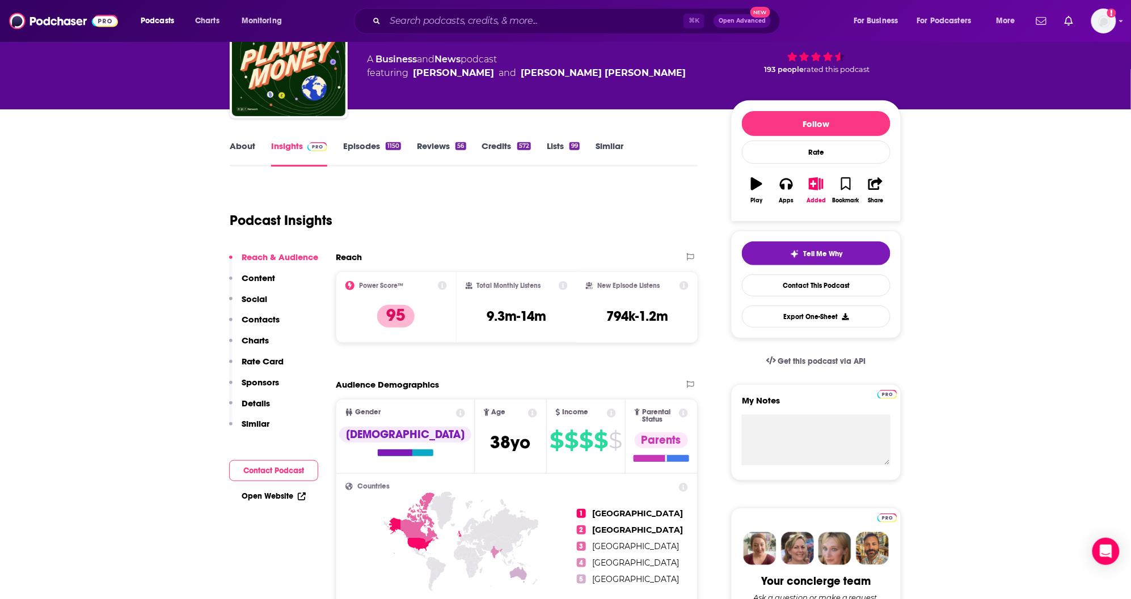
scroll to position [8, 0]
